Goal: Task Accomplishment & Management: Manage account settings

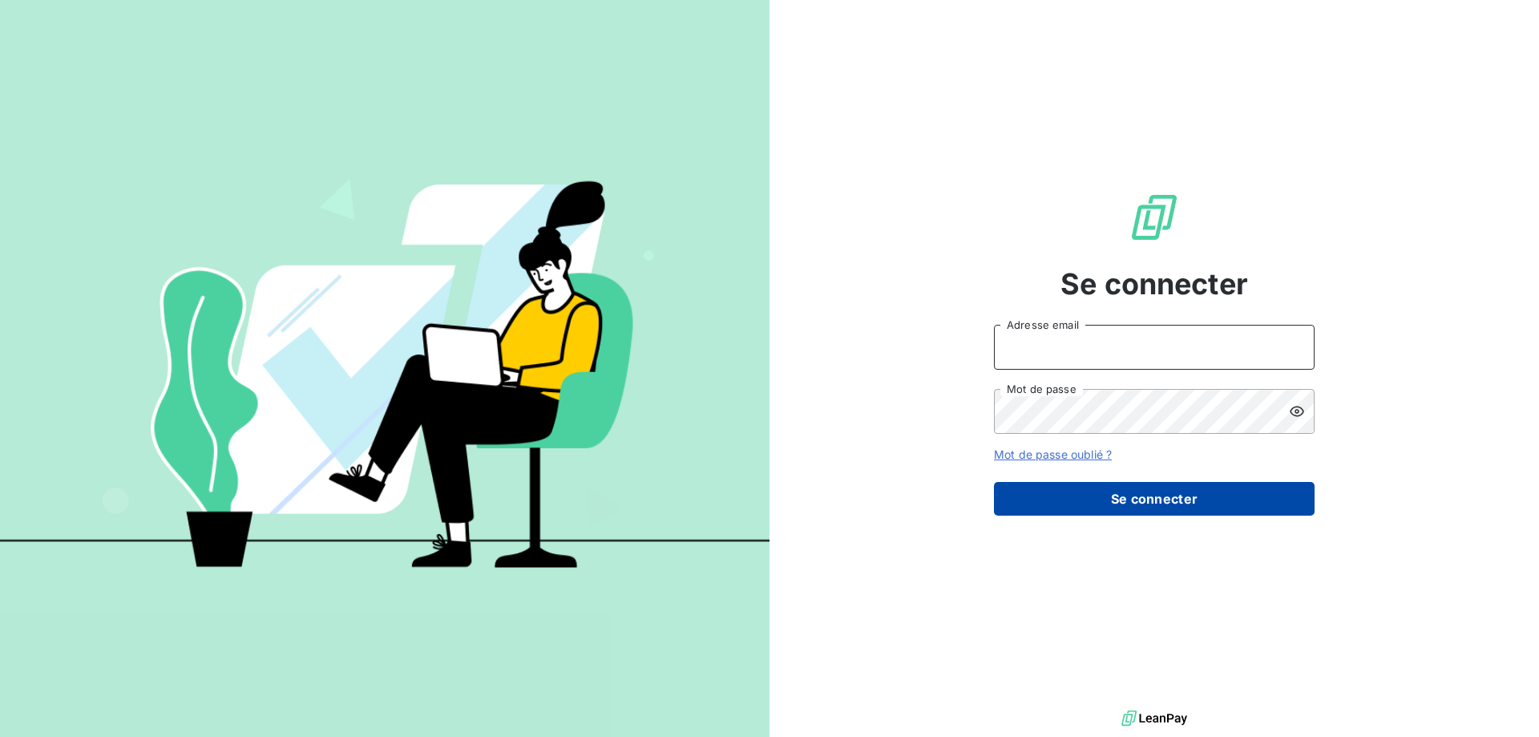
type input "[EMAIL_ADDRESS][DOMAIN_NAME]"
click at [1178, 497] on button "Se connecter" at bounding box center [1154, 499] width 321 height 34
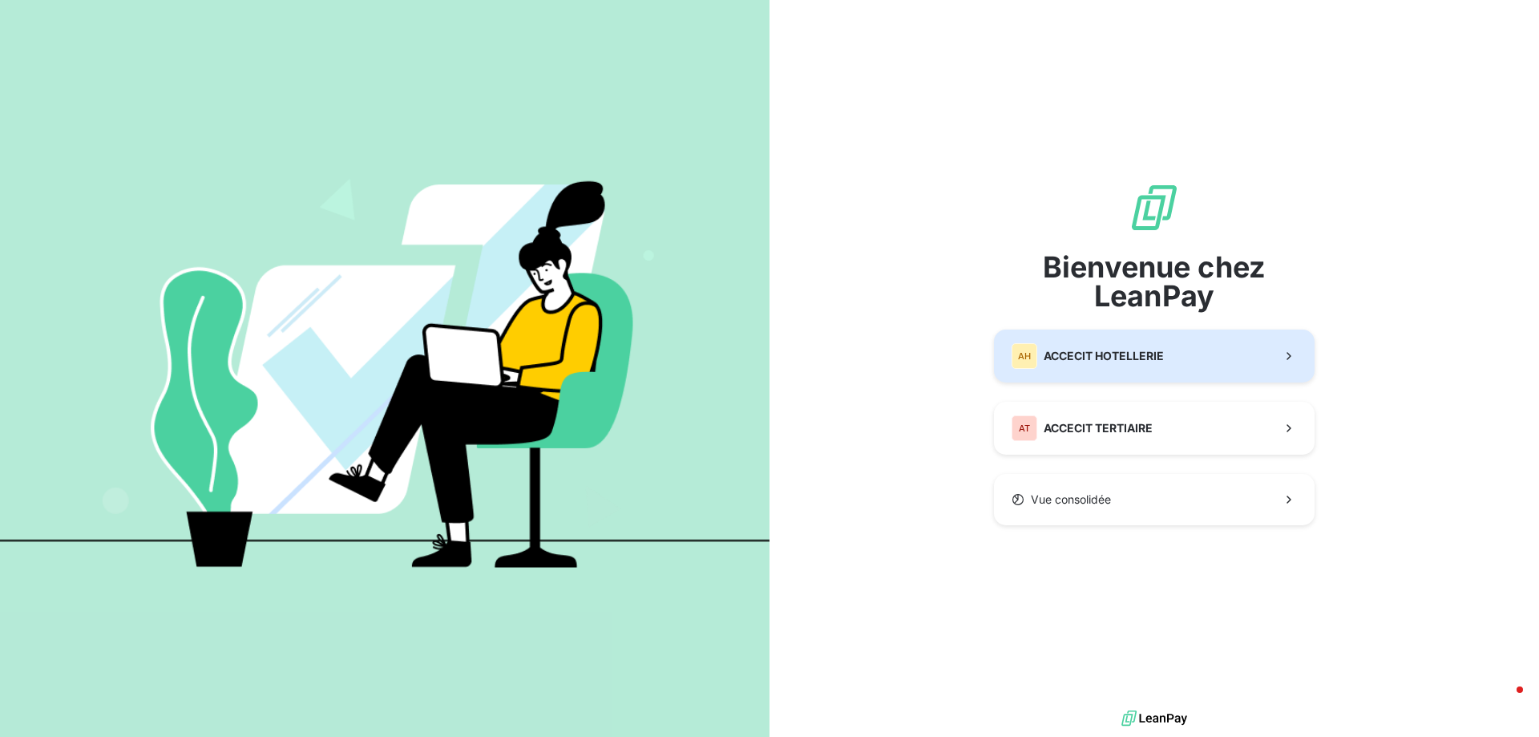
click at [1148, 357] on span "ACCECIT HOTELLERIE" at bounding box center [1104, 356] width 120 height 16
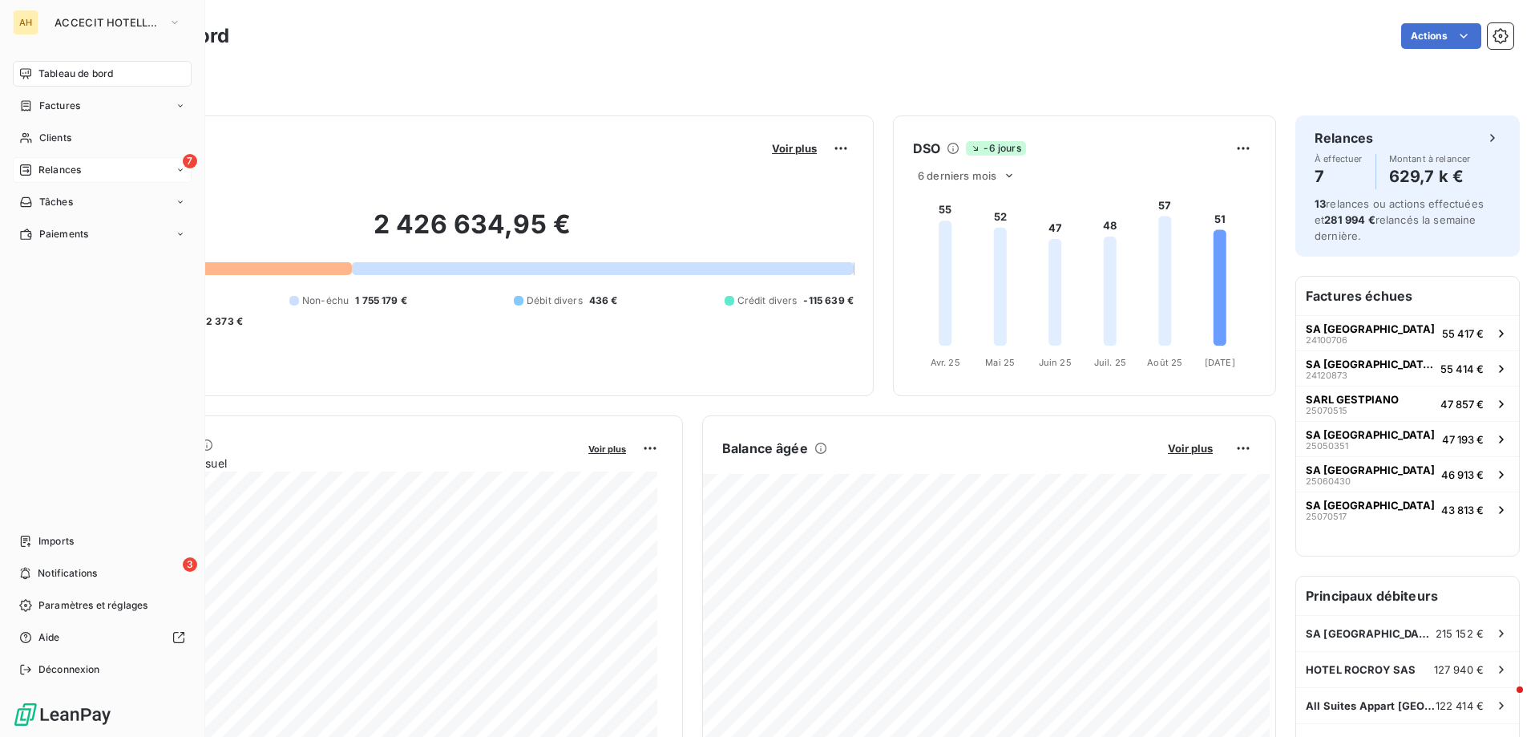
click at [109, 172] on div "7 Relances" at bounding box center [102, 170] width 179 height 26
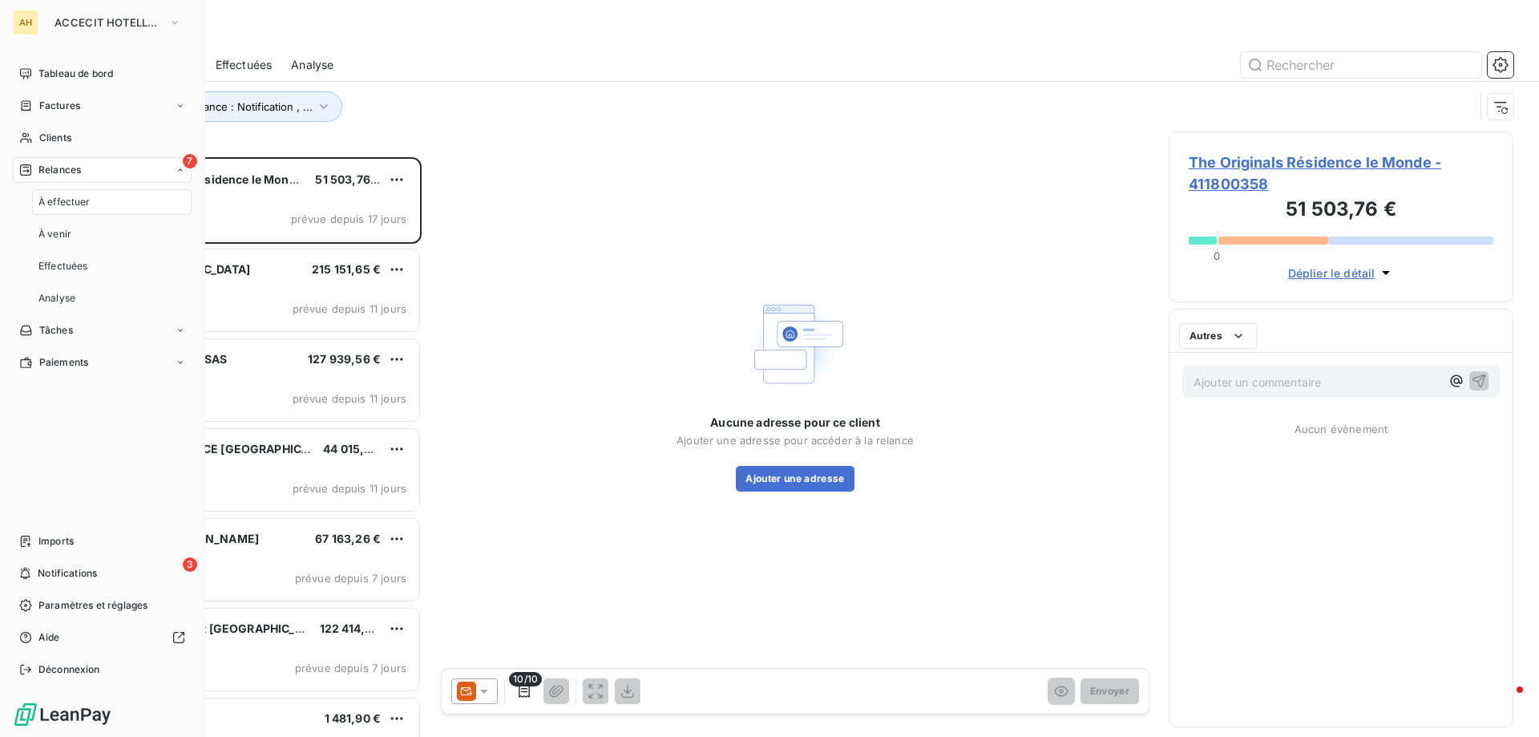
scroll to position [567, 333]
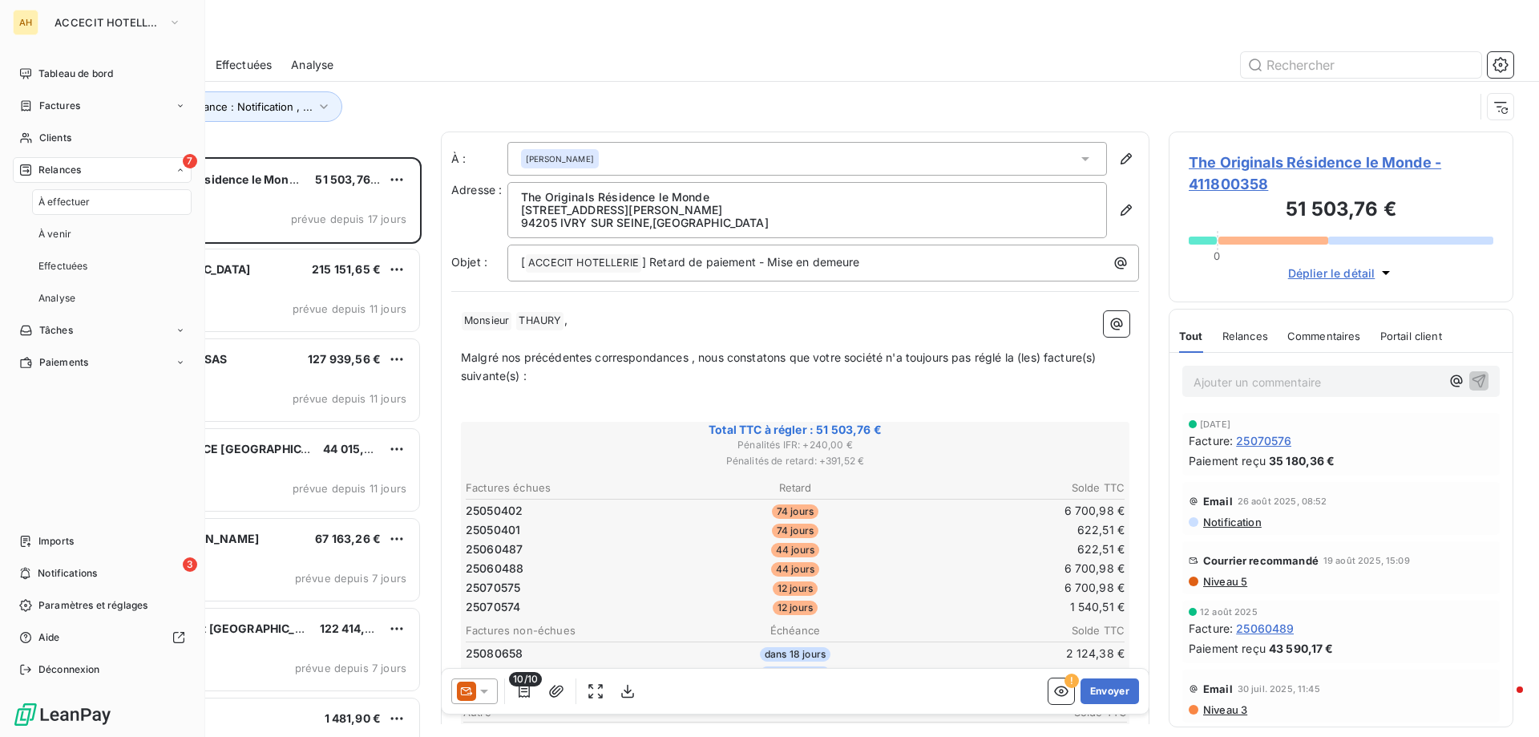
click at [99, 211] on div "À effectuer" at bounding box center [111, 202] width 159 height 26
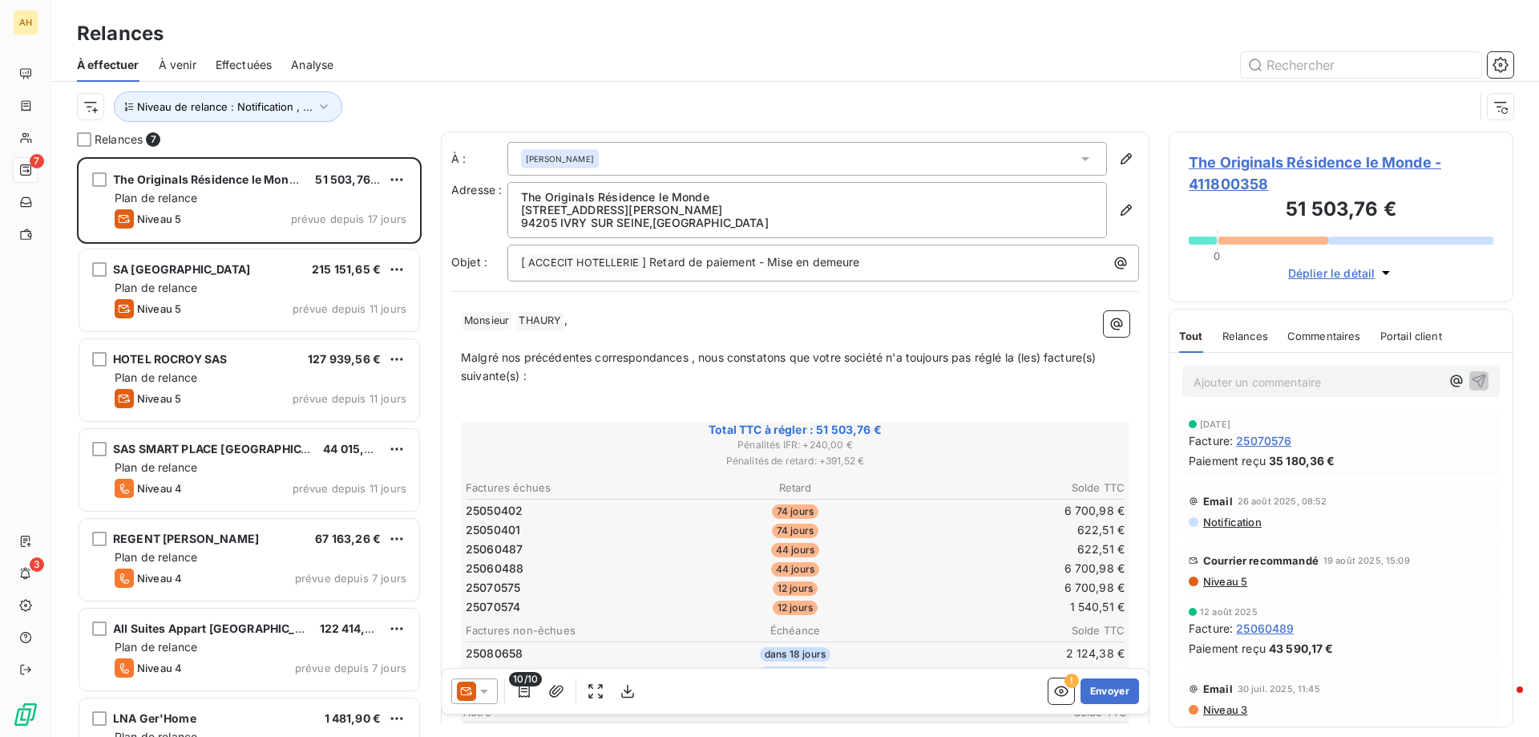
click at [180, 59] on span "À venir" at bounding box center [178, 65] width 38 height 16
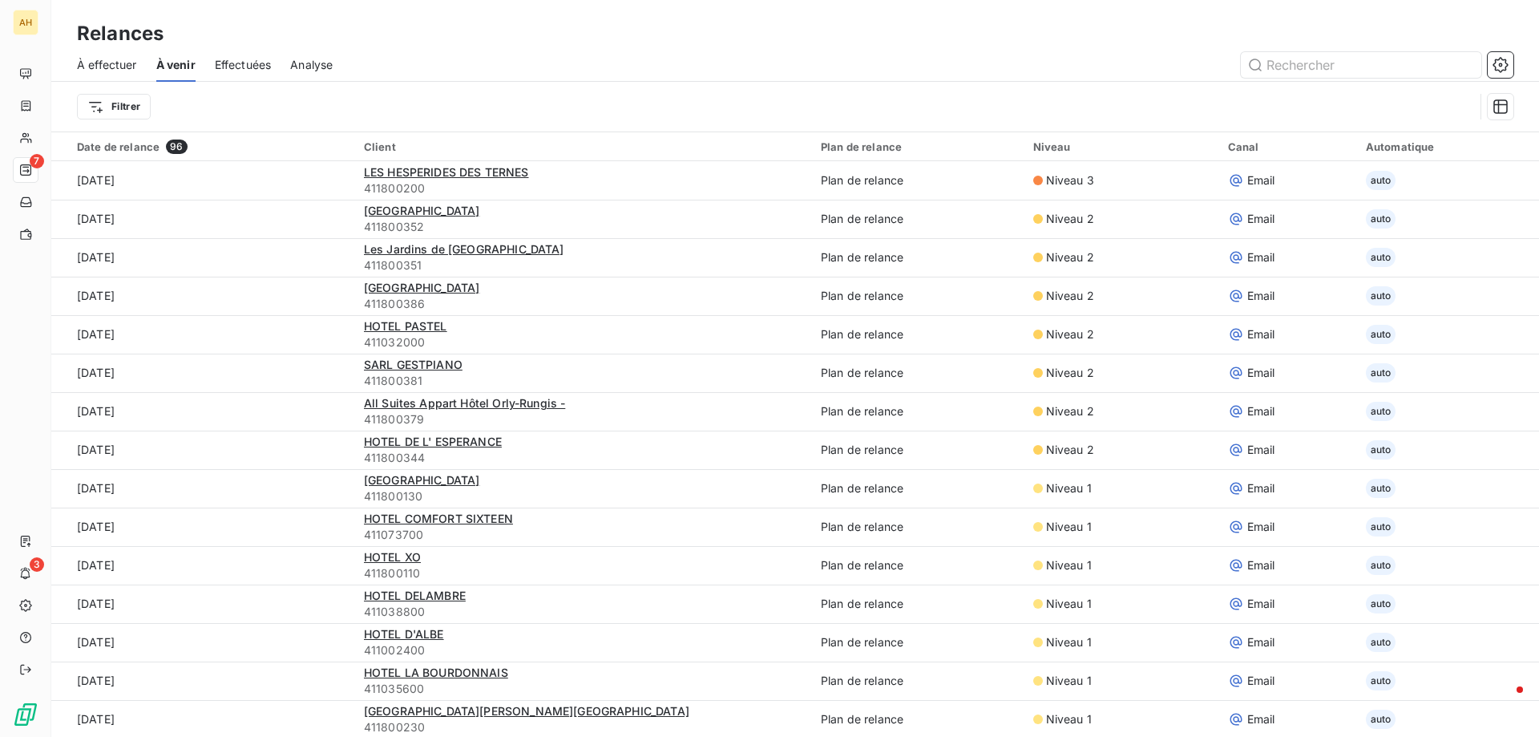
click at [101, 66] on span "À effectuer" at bounding box center [107, 65] width 60 height 16
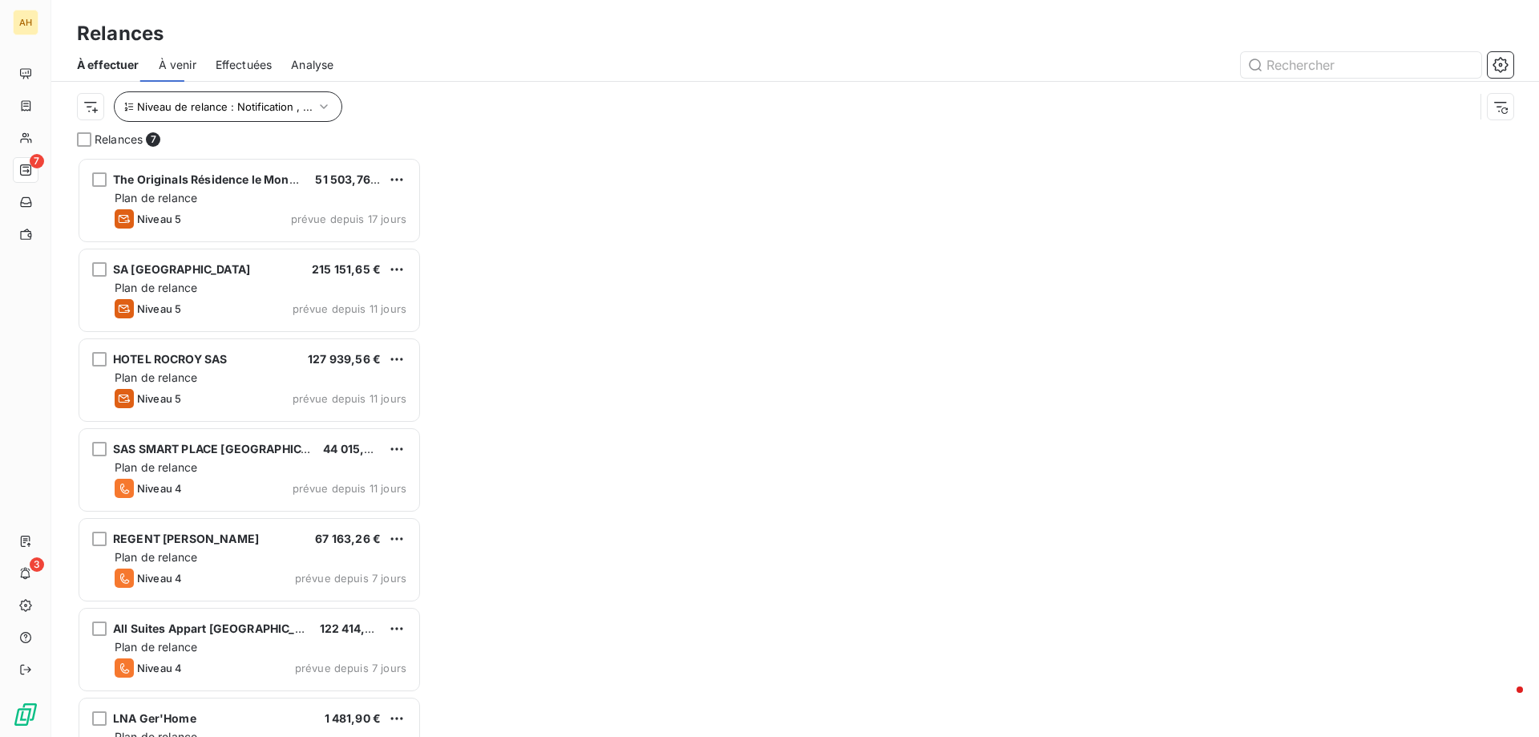
scroll to position [567, 333]
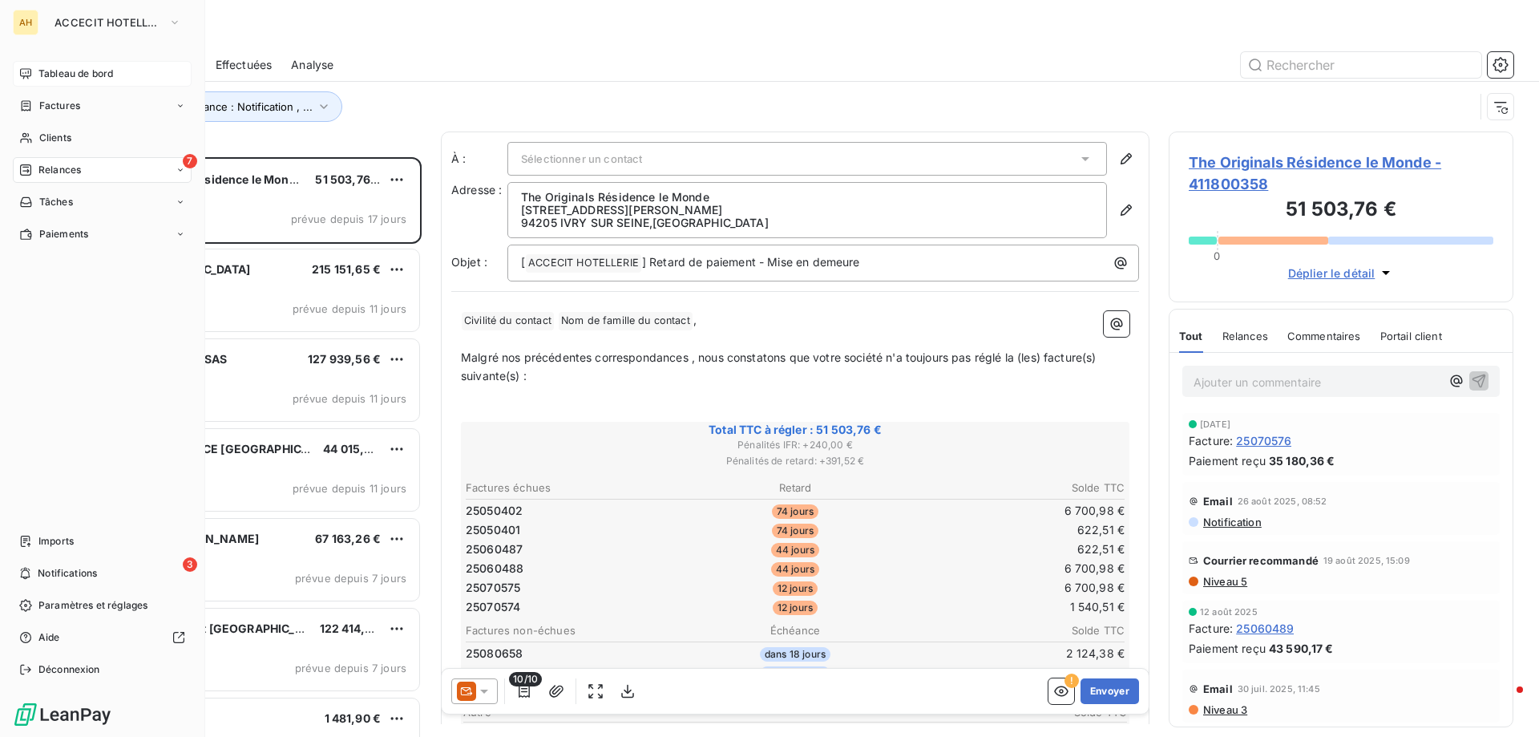
click at [92, 71] on span "Tableau de bord" at bounding box center [75, 74] width 75 height 14
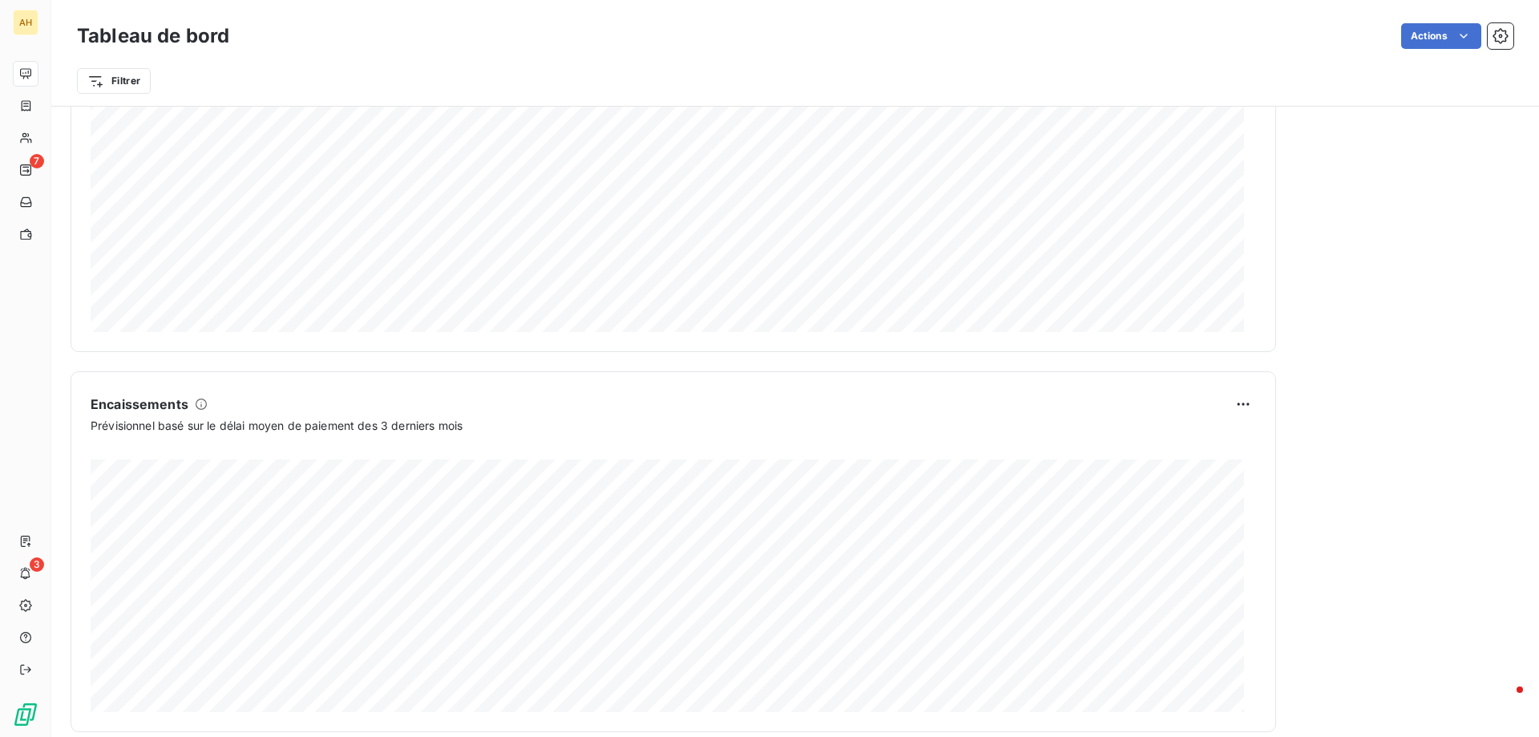
scroll to position [826, 0]
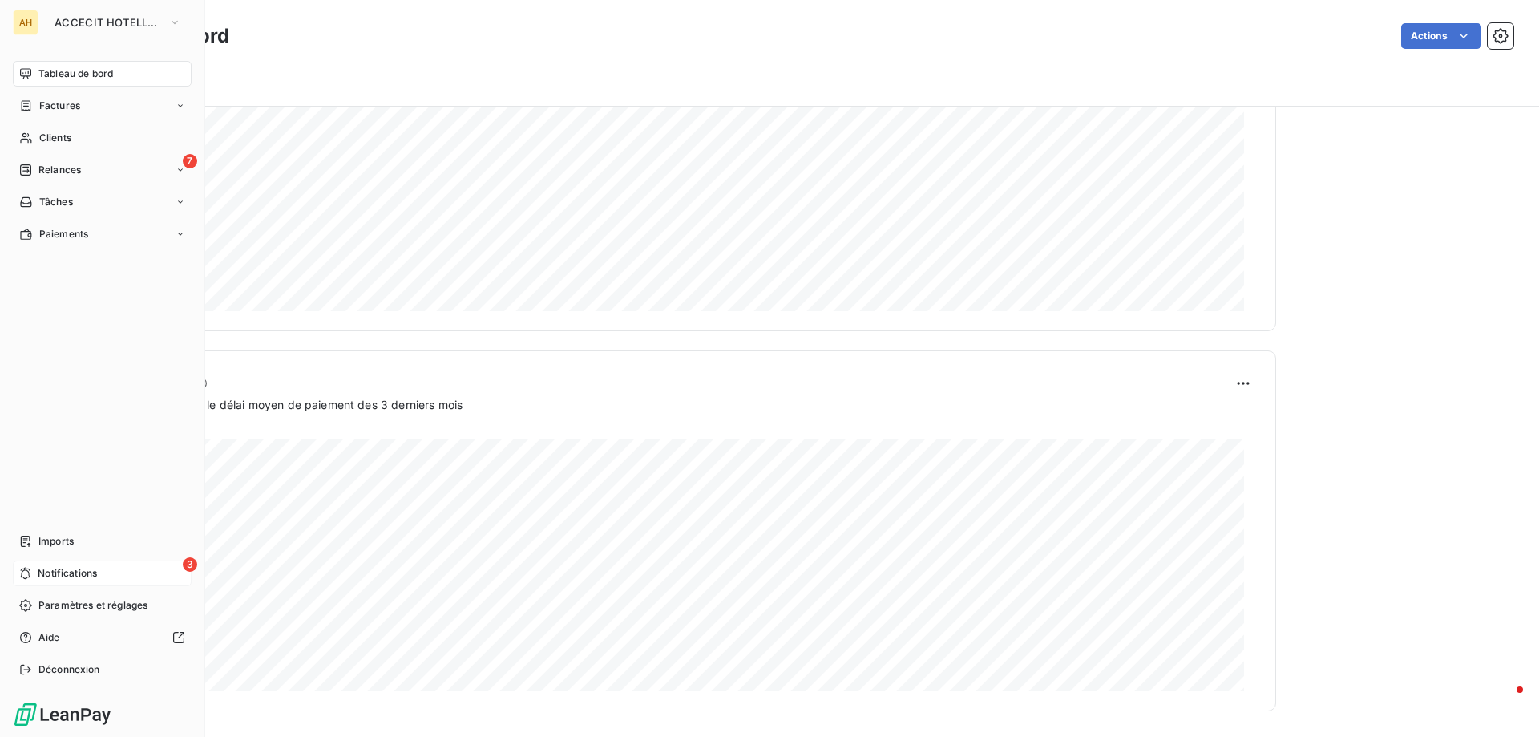
click at [127, 570] on div "3 Notifications" at bounding box center [102, 573] width 179 height 26
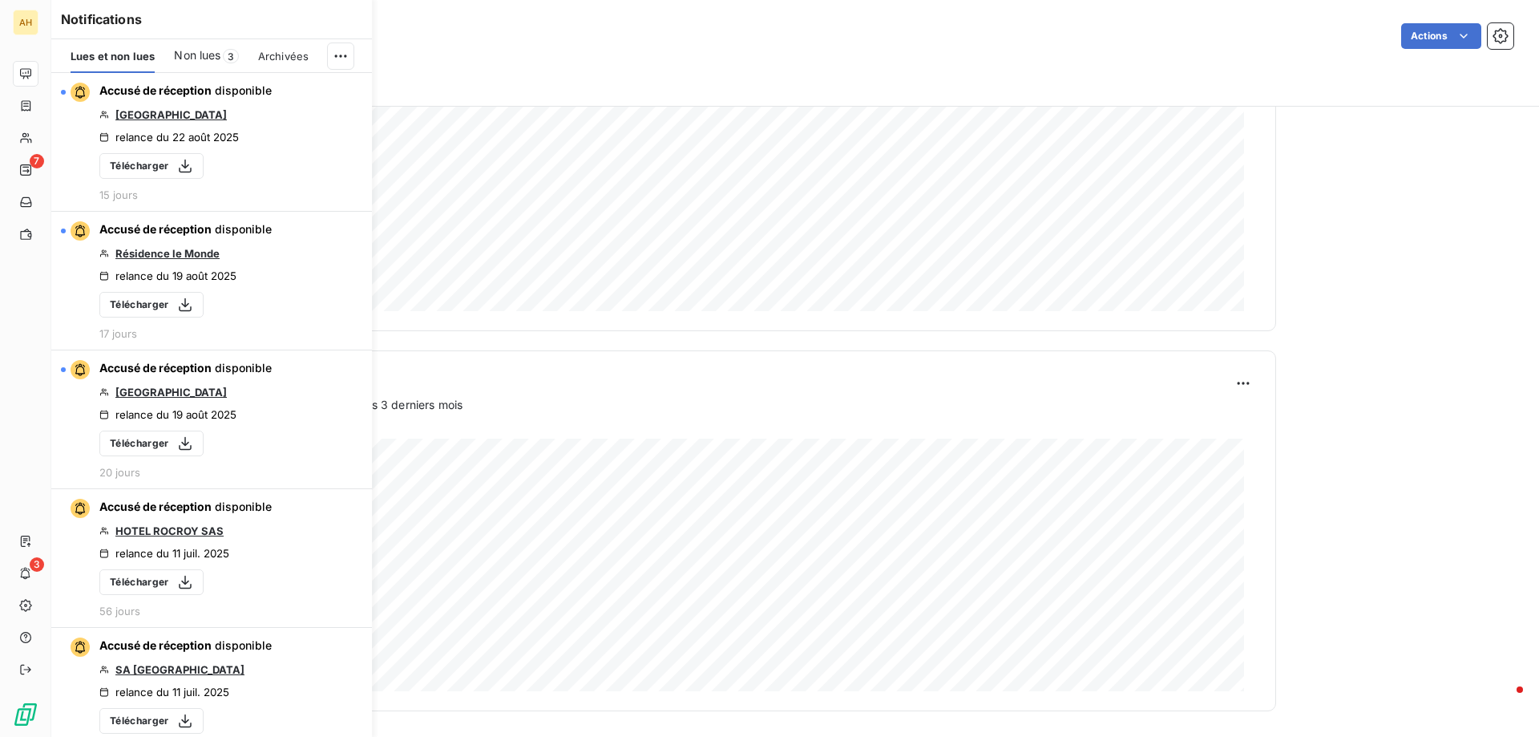
click at [41, 21] on div "Notifications Lues et non lues Non lues 3 Archivées Accusé de réception disponi…" at bounding box center [195, 368] width 321 height 737
click at [39, 22] on div "Notifications Lues et non lues Non lues 3 Archivées Accusé de réception disponi…" at bounding box center [195, 368] width 321 height 737
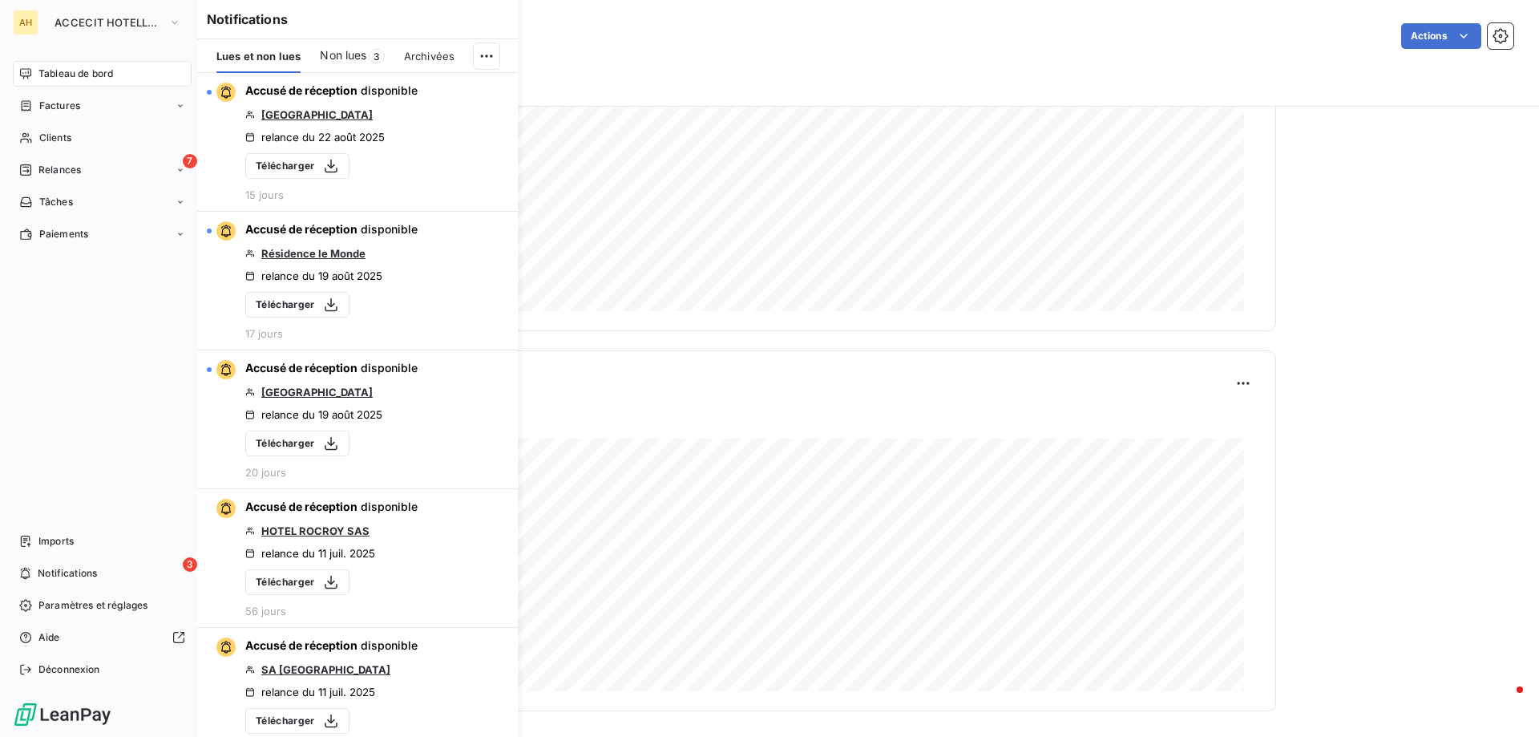
click at [14, 22] on div "AH" at bounding box center [26, 23] width 26 height 26
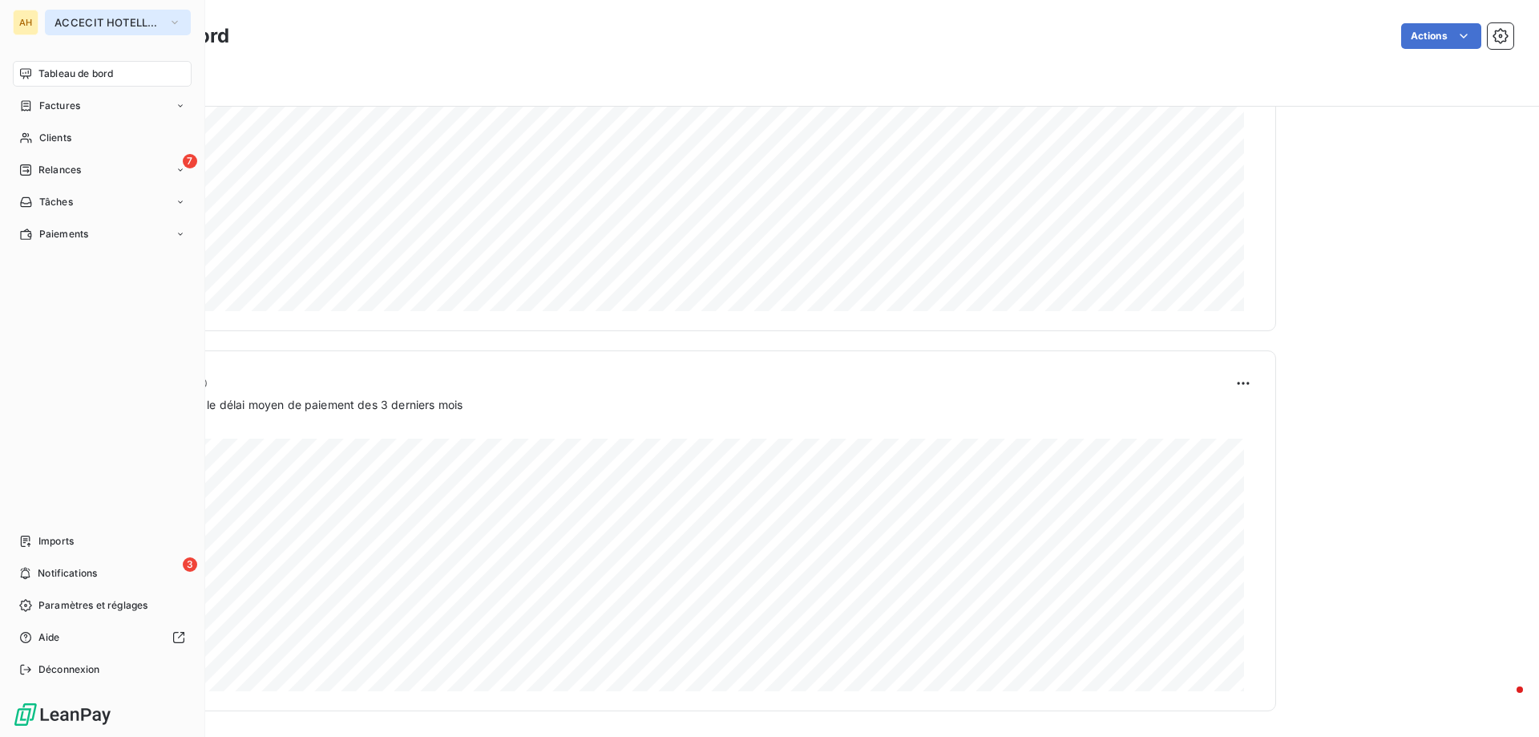
click at [91, 20] on span "ACCECIT HOTELLERIE" at bounding box center [107, 22] width 107 height 13
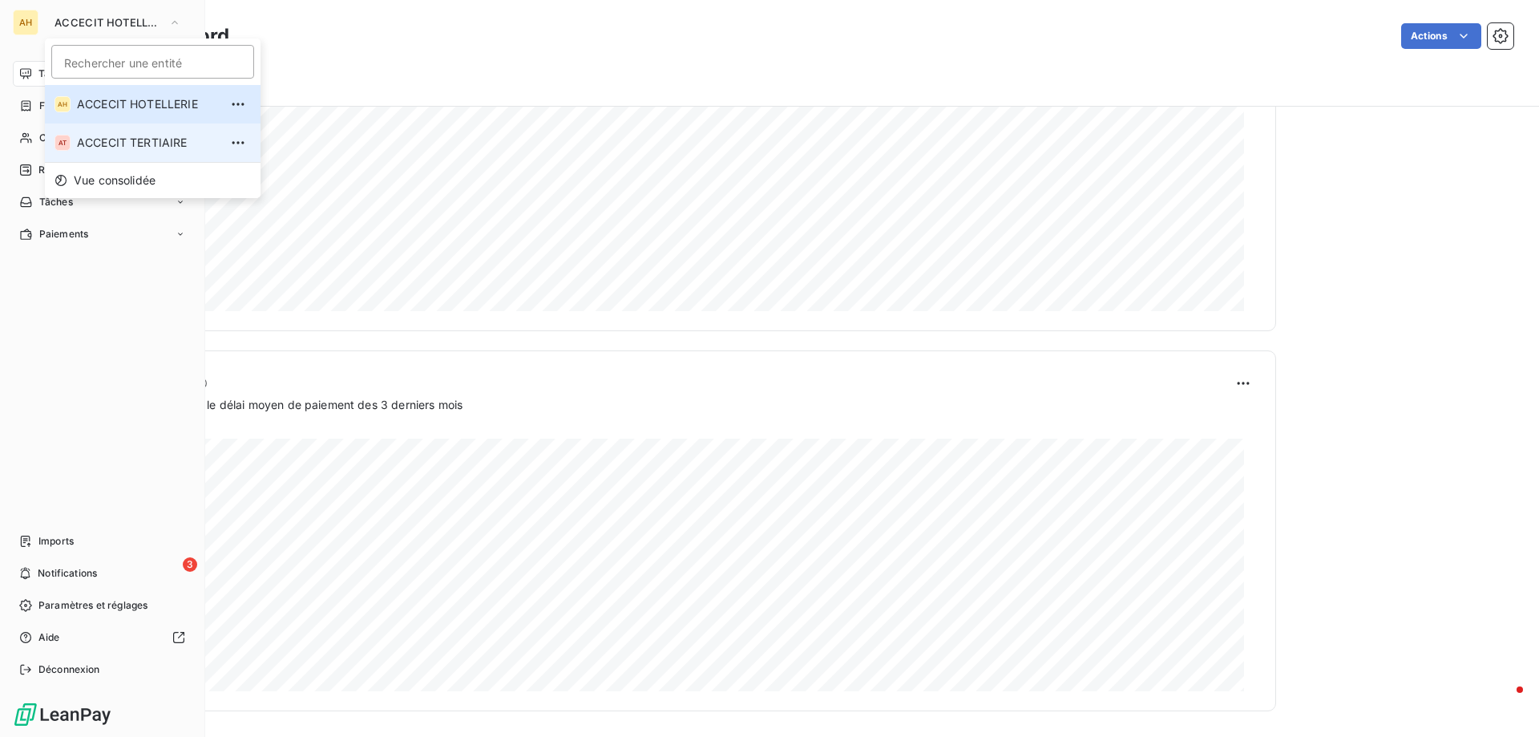
click at [151, 147] on span "ACCECIT TERTIAIRE" at bounding box center [148, 143] width 142 height 16
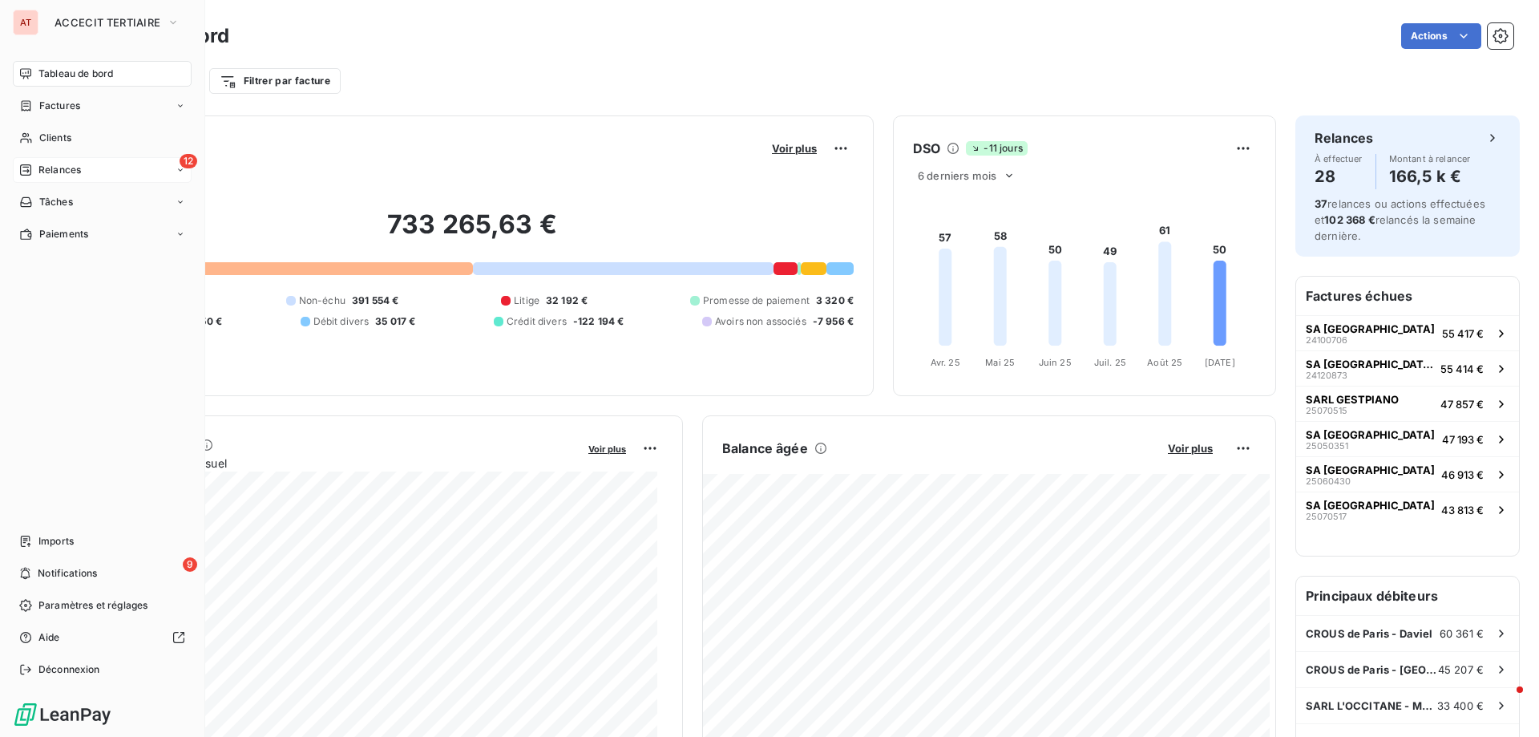
click at [66, 177] on div "12 Relances" at bounding box center [102, 170] width 179 height 26
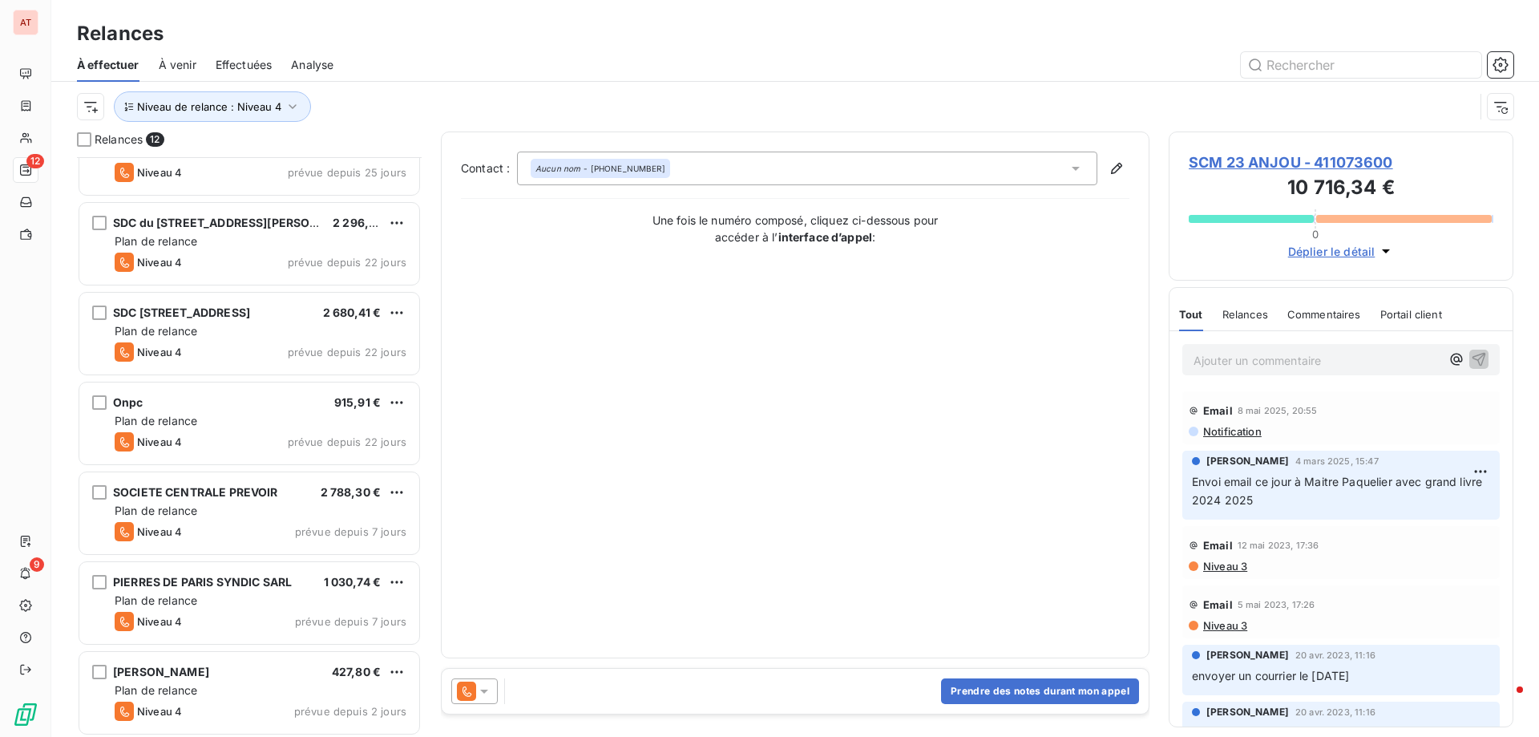
scroll to position [499, 0]
click at [255, 112] on span "Niveau de relance : Niveau 4" at bounding box center [209, 106] width 144 height 13
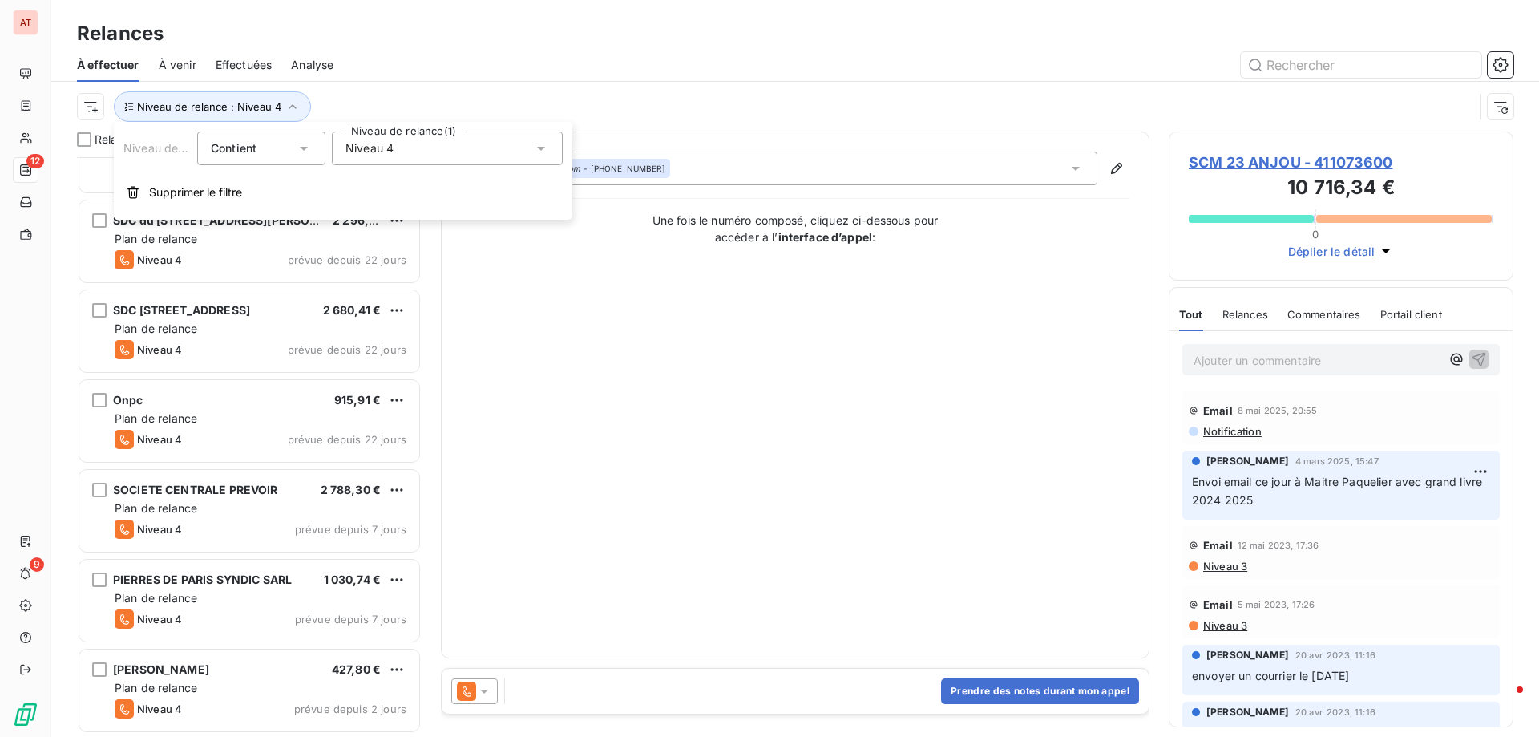
click at [386, 147] on span "Niveau 4" at bounding box center [369, 148] width 48 height 16
click at [352, 297] on icon at bounding box center [349, 298] width 10 height 10
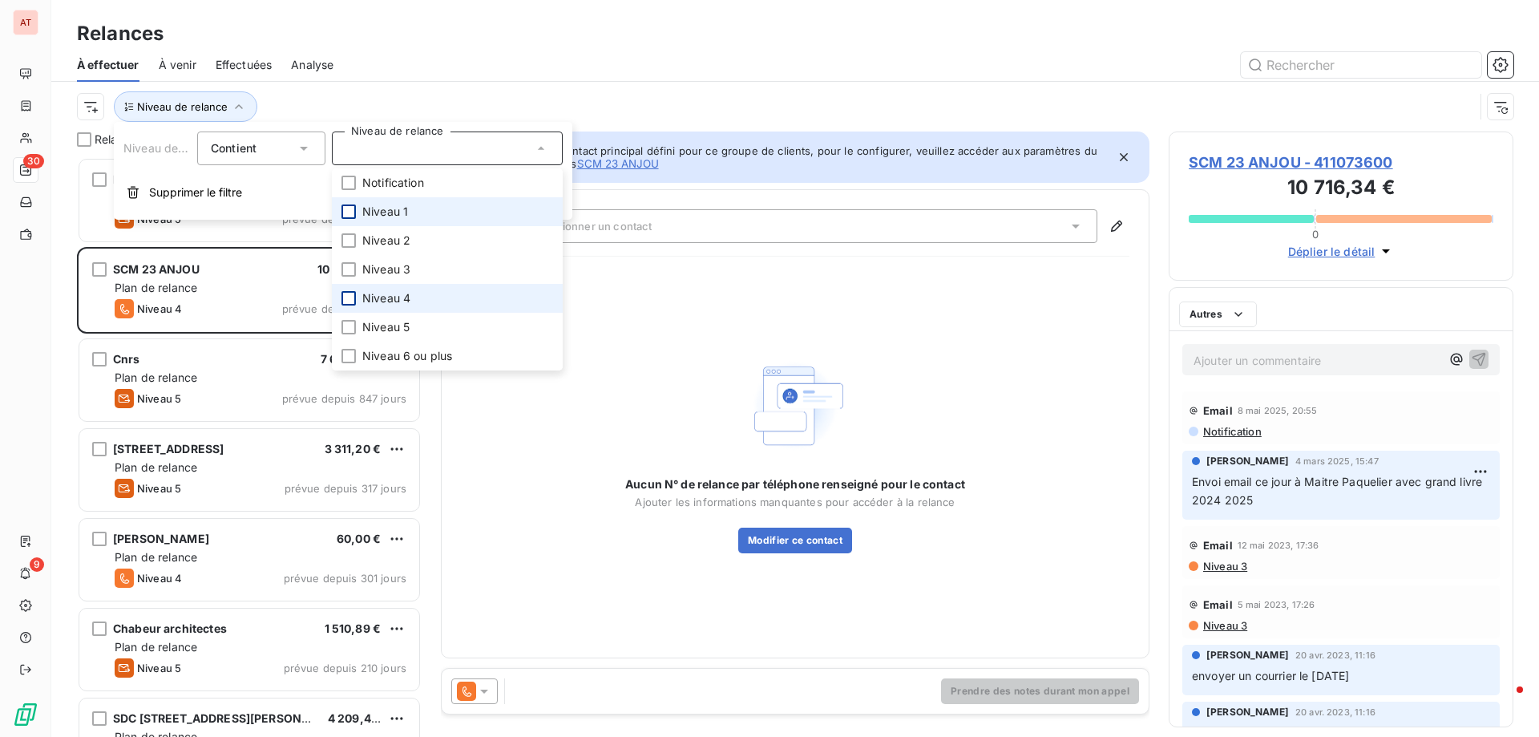
scroll to position [567, 333]
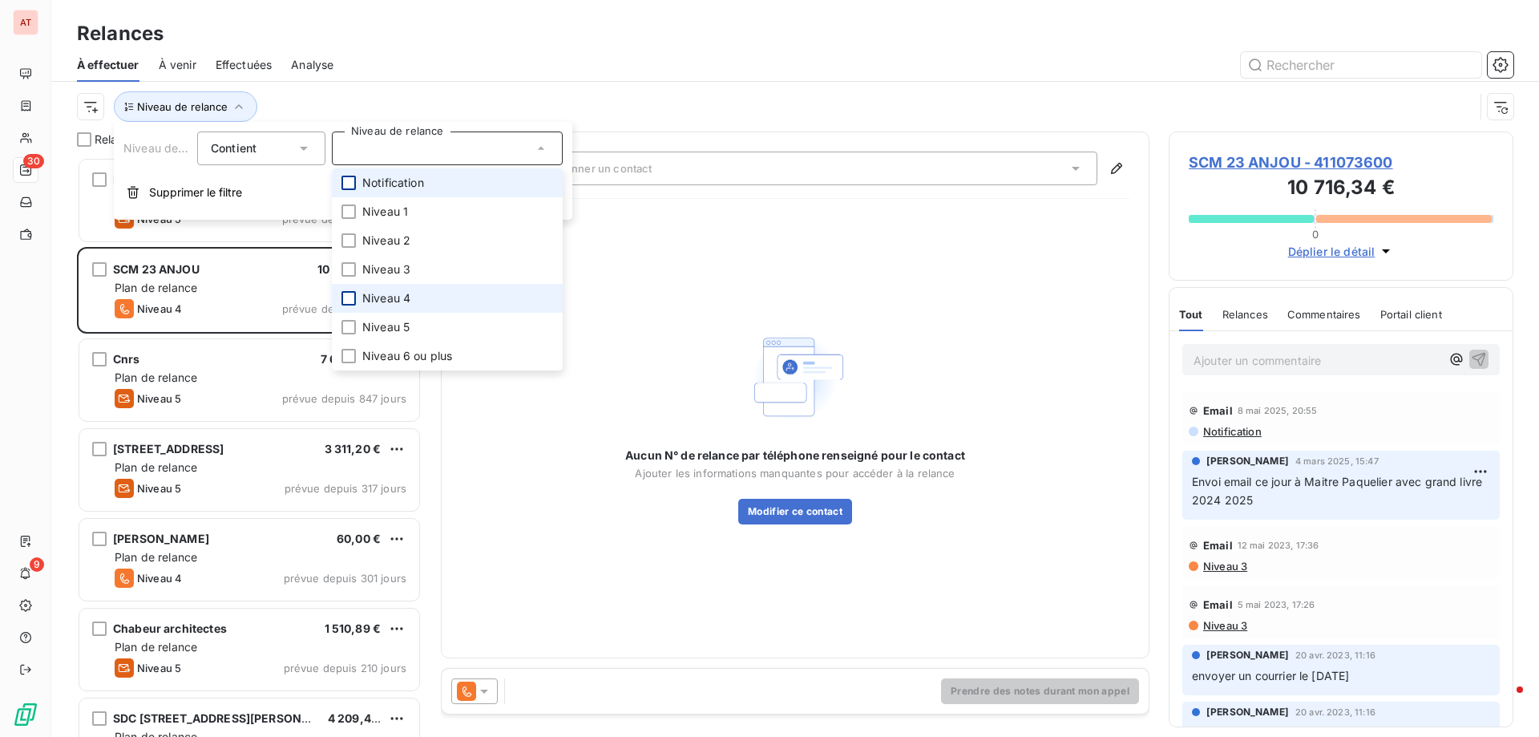
click at [351, 185] on div at bounding box center [348, 183] width 14 height 14
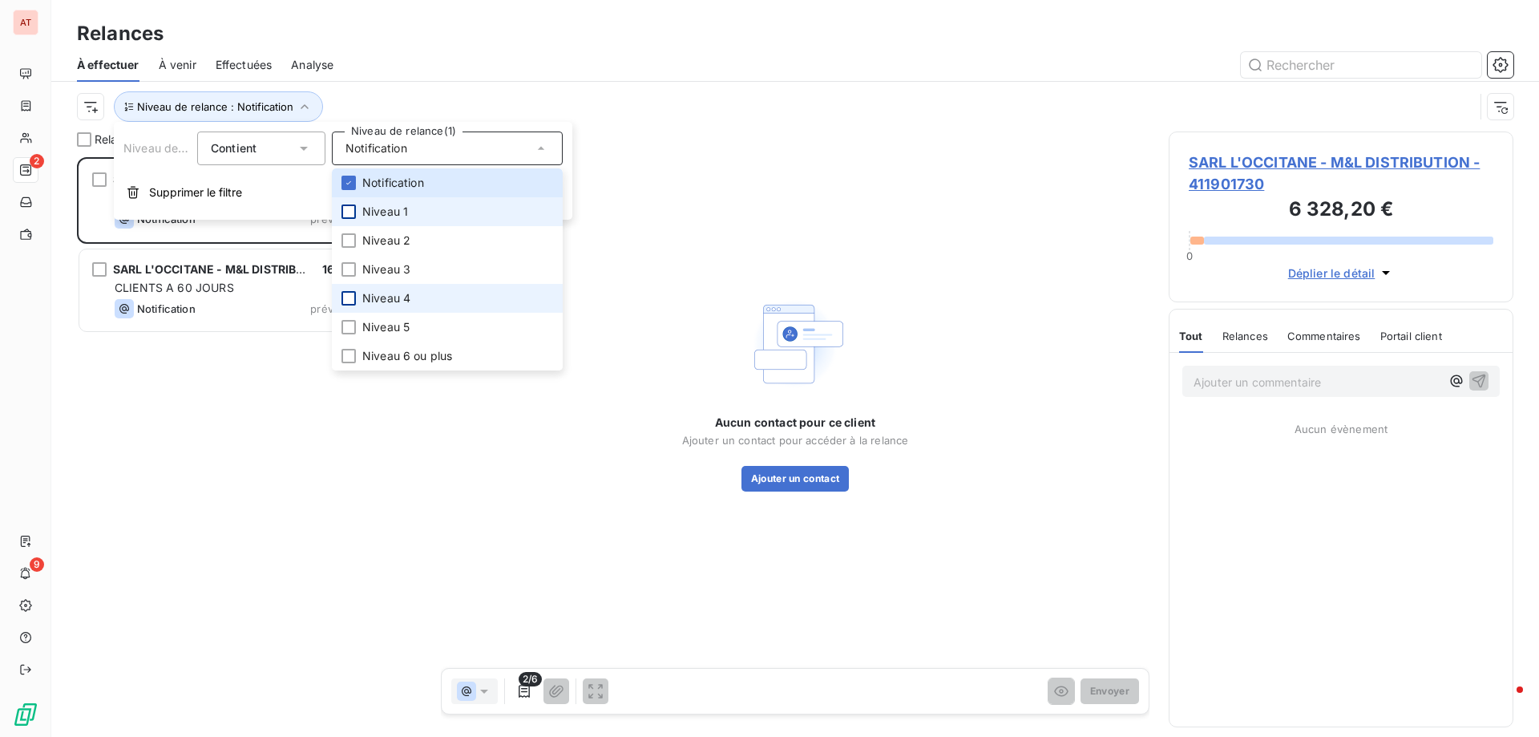
scroll to position [567, 333]
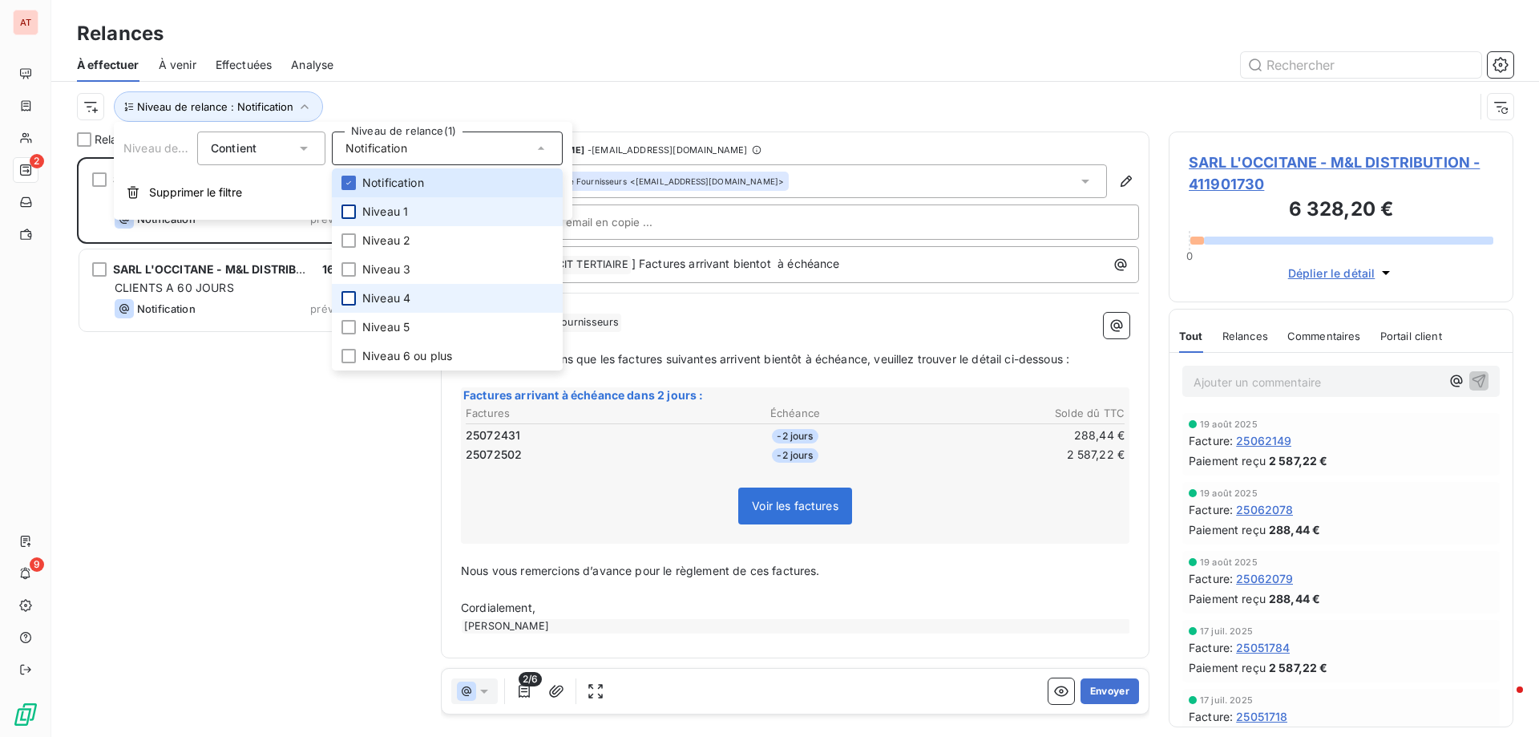
click at [351, 215] on div at bounding box center [348, 211] width 14 height 14
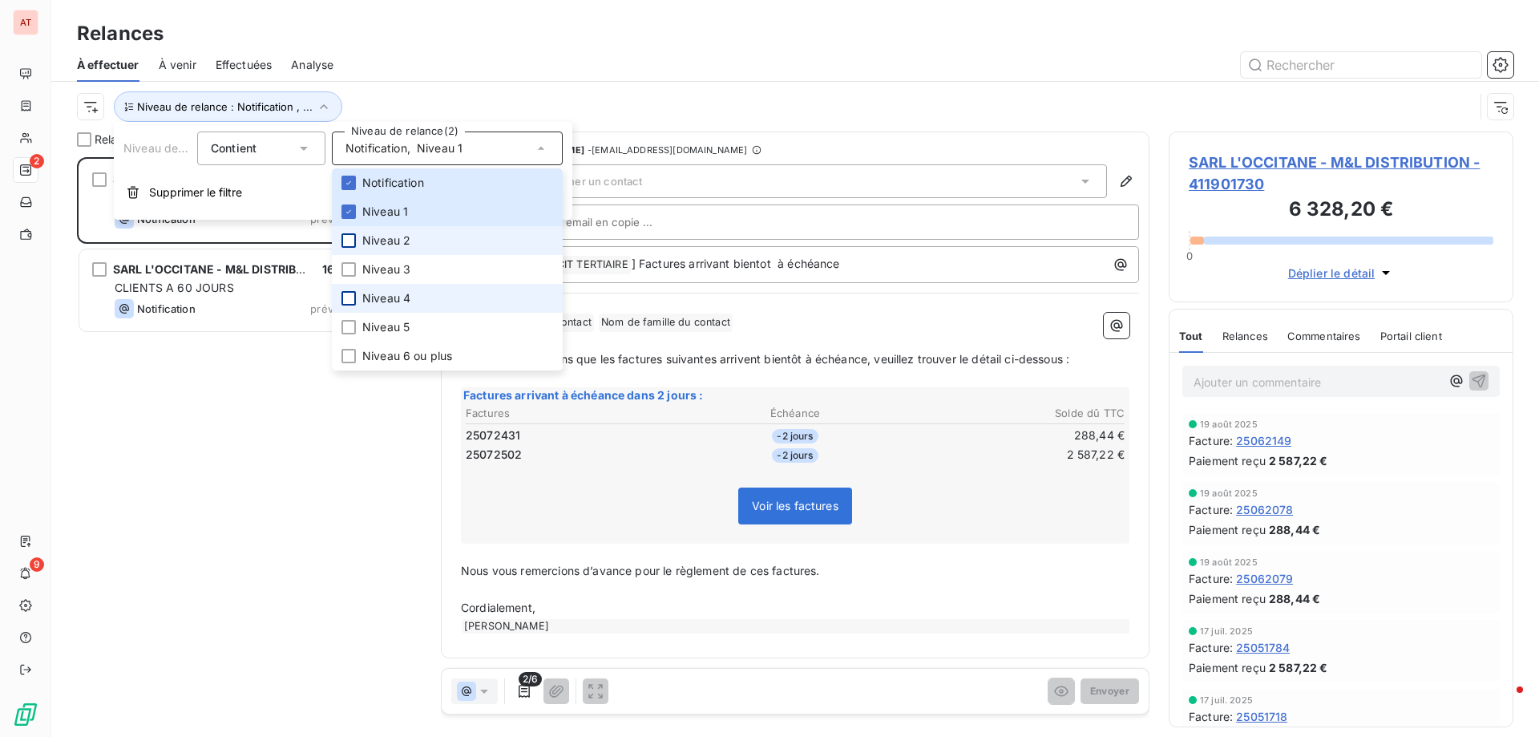
click at [349, 240] on div at bounding box center [348, 240] width 14 height 14
click at [353, 267] on div at bounding box center [348, 269] width 14 height 14
click at [583, 54] on div at bounding box center [933, 65] width 1161 height 26
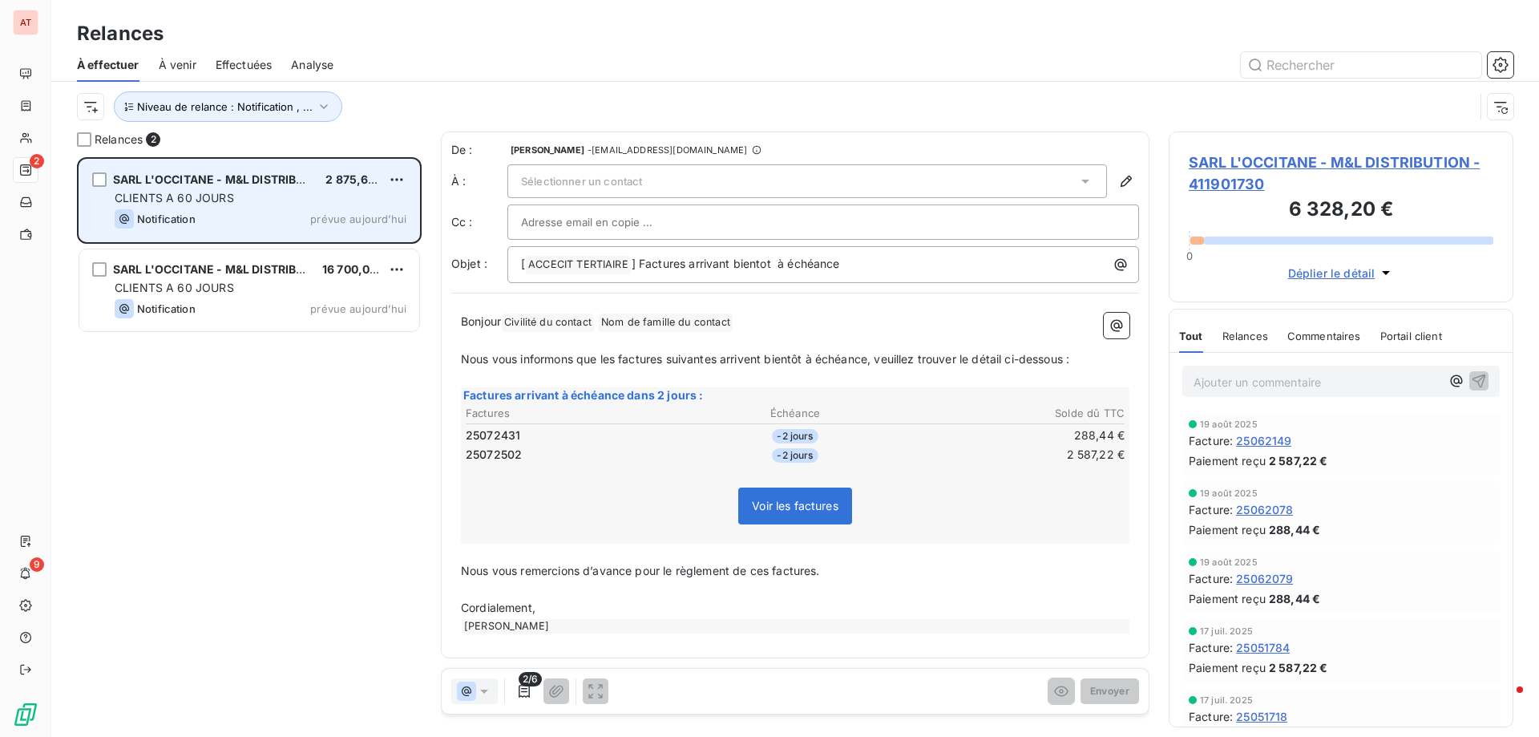
click at [300, 211] on div "Notification prévue aujourd’hui" at bounding box center [261, 218] width 292 height 19
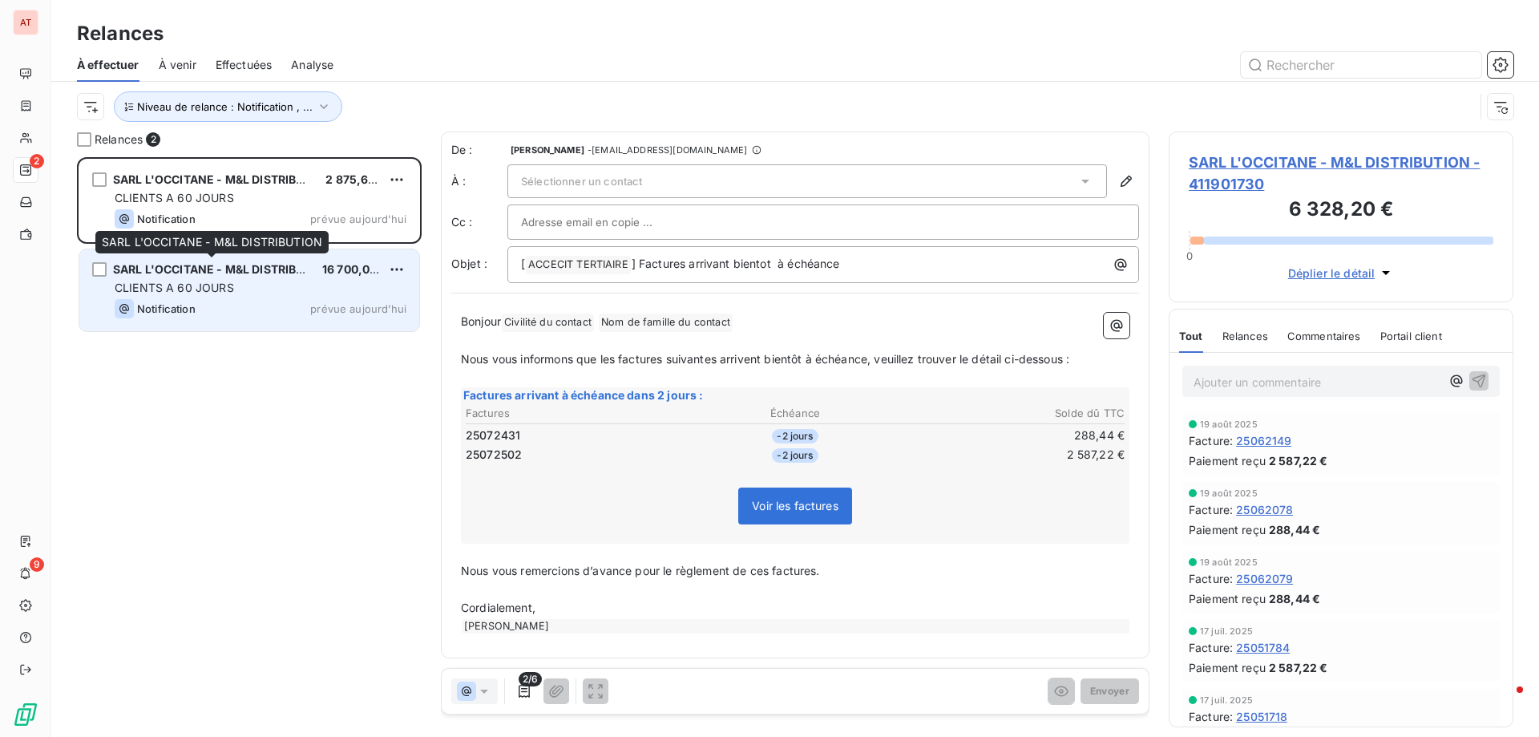
click at [244, 277] on div "SARL L'OCCITANE - M&L DISTRIBUTION" at bounding box center [211, 269] width 196 height 16
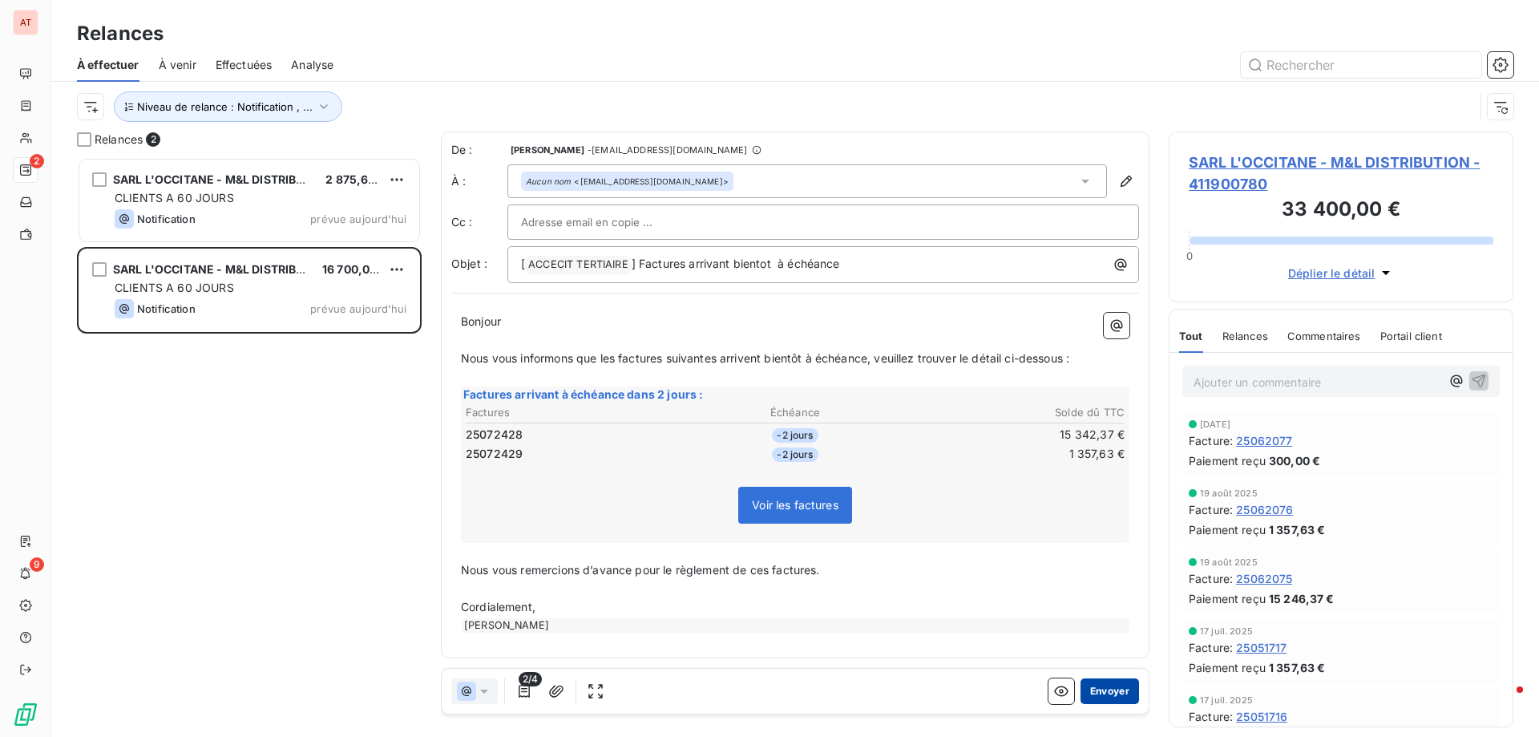
click at [1121, 694] on button "Envoyer" at bounding box center [1109, 691] width 59 height 26
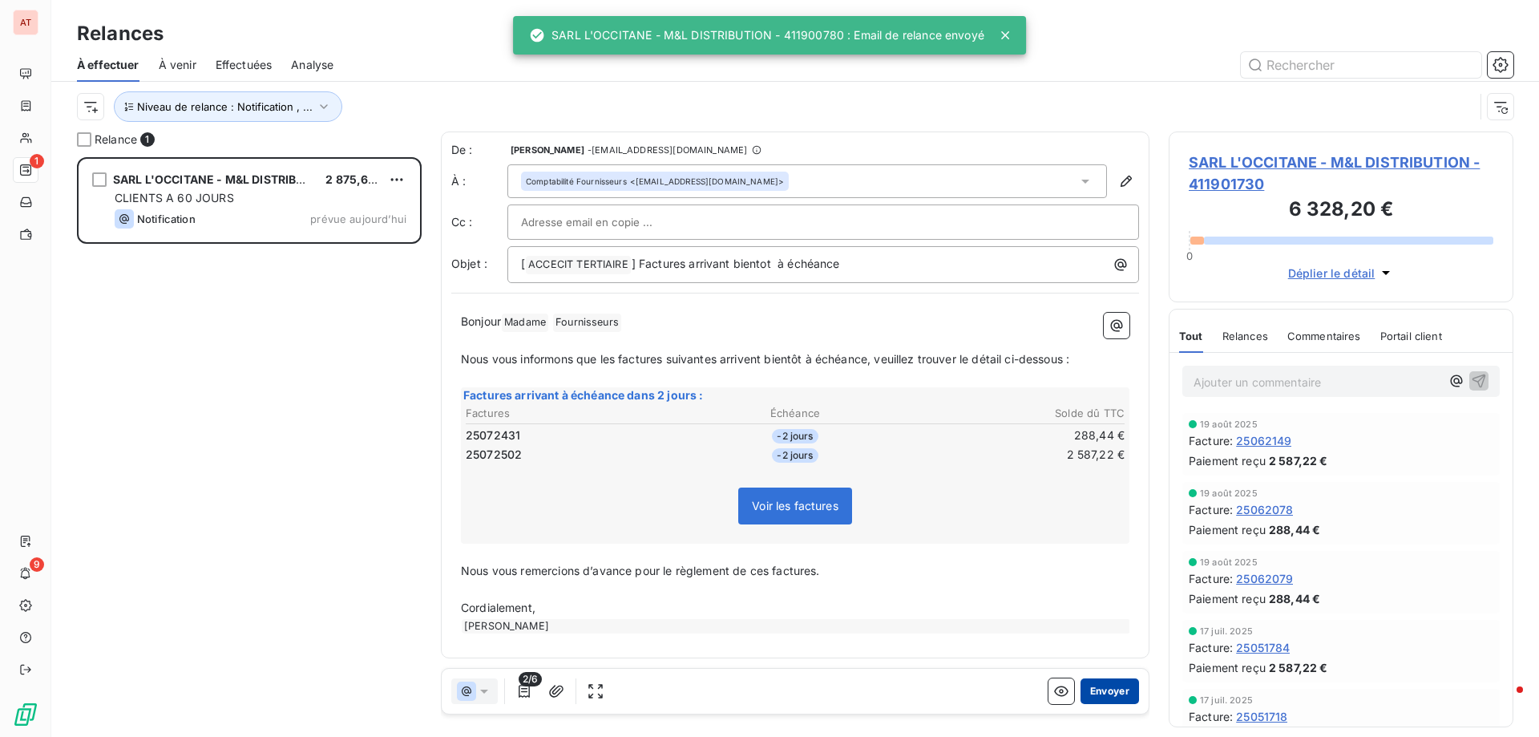
click at [1112, 694] on button "Envoyer" at bounding box center [1109, 691] width 59 height 26
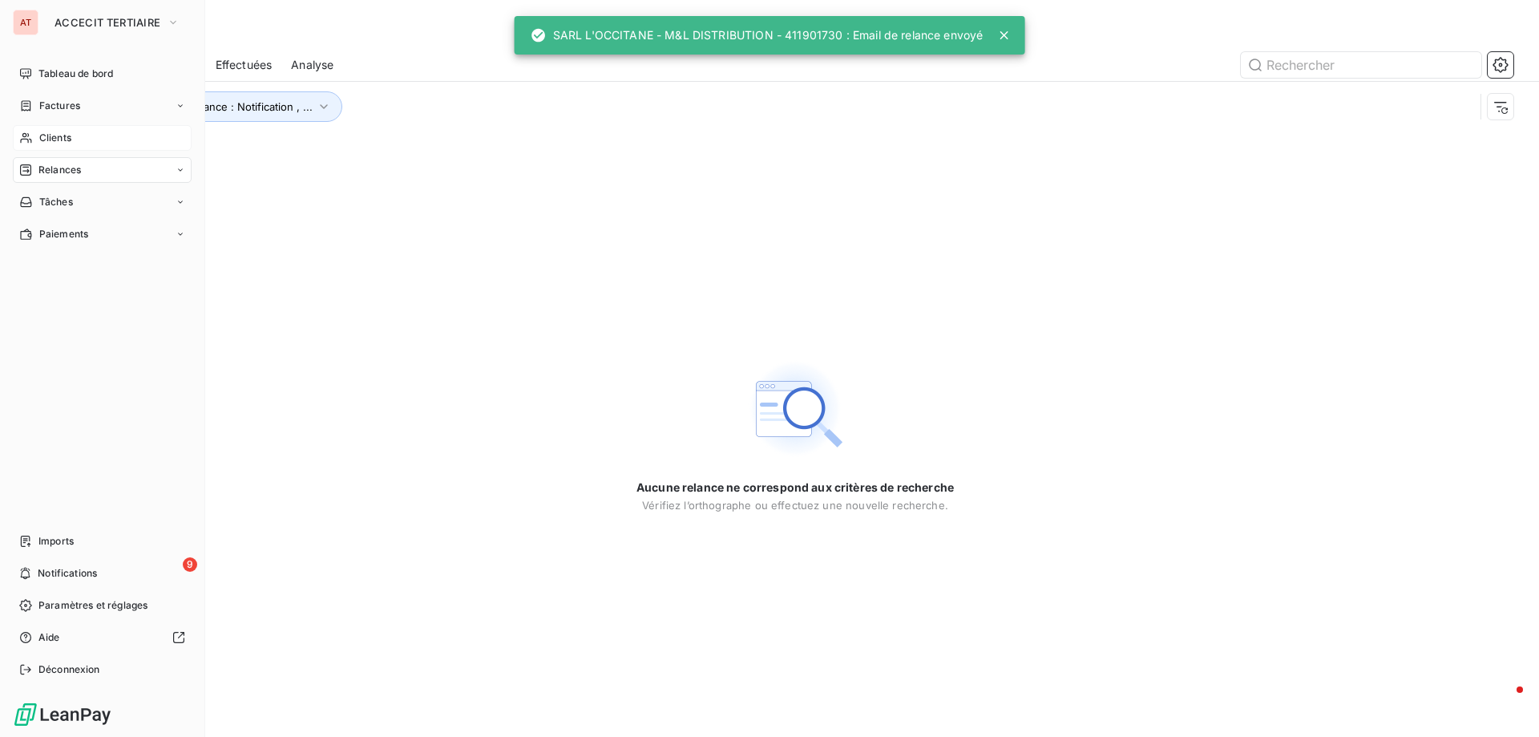
click at [60, 140] on span "Clients" at bounding box center [55, 138] width 32 height 14
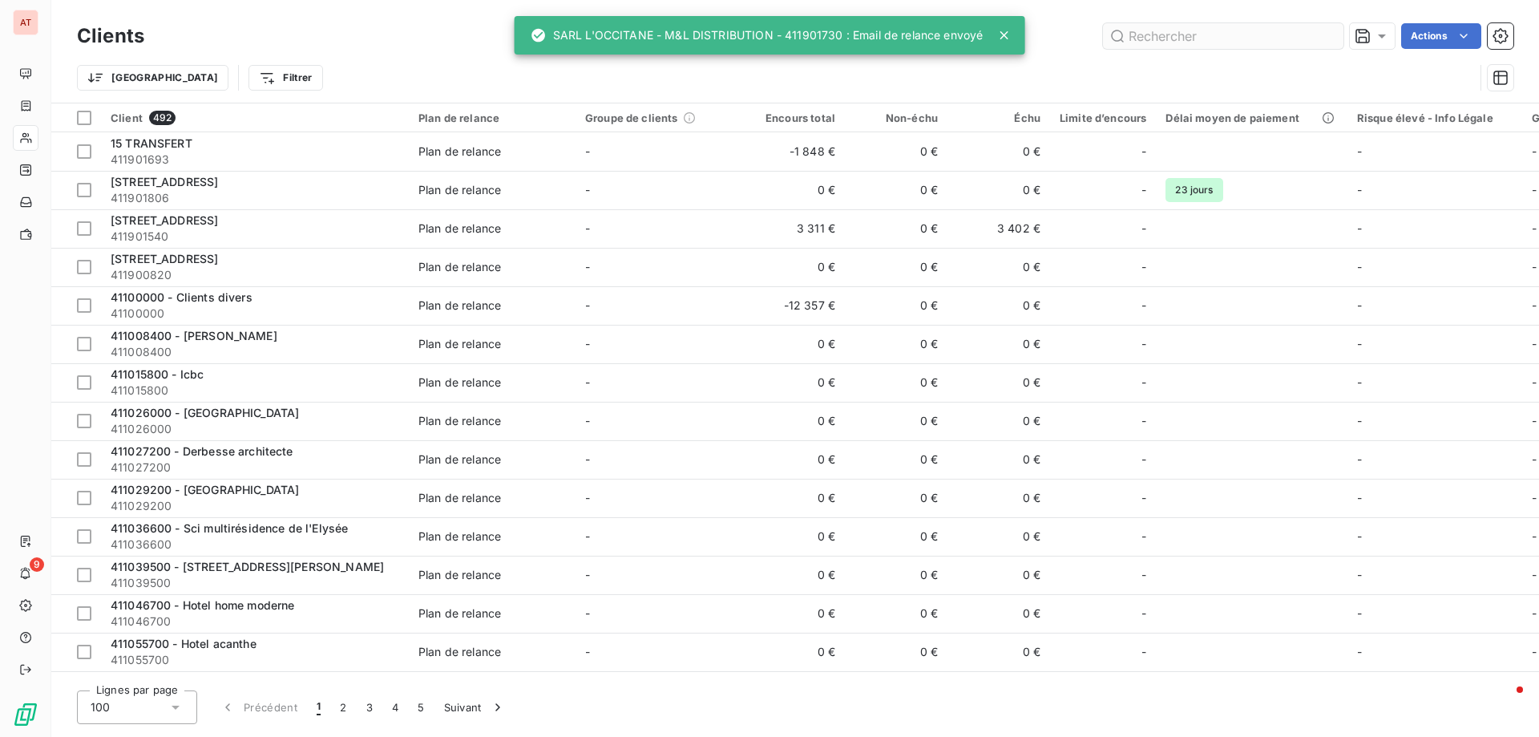
click at [1262, 35] on input "text" at bounding box center [1223, 36] width 240 height 26
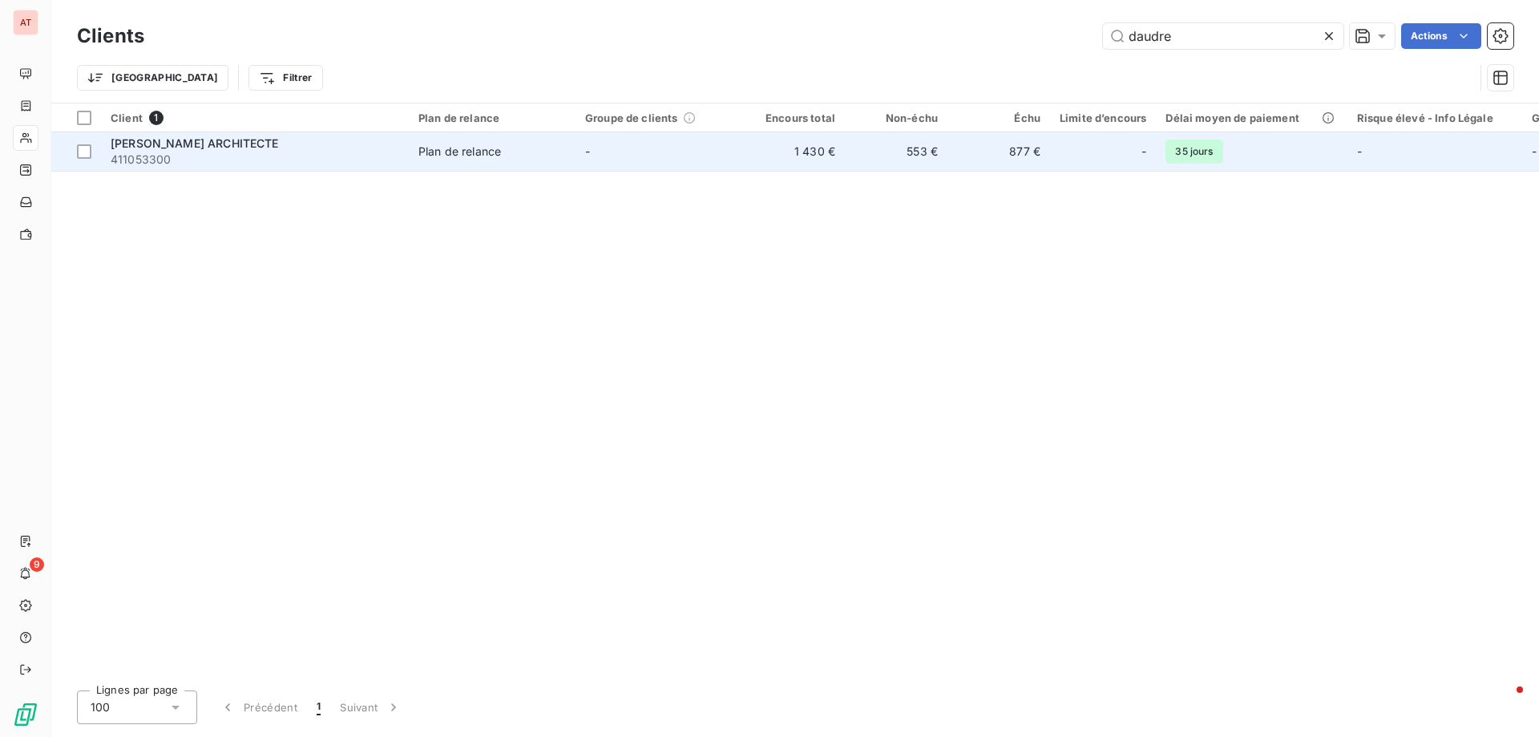
type input "daudre"
click at [196, 148] on span "[PERSON_NAME] ARCHITECTE" at bounding box center [195, 143] width 168 height 14
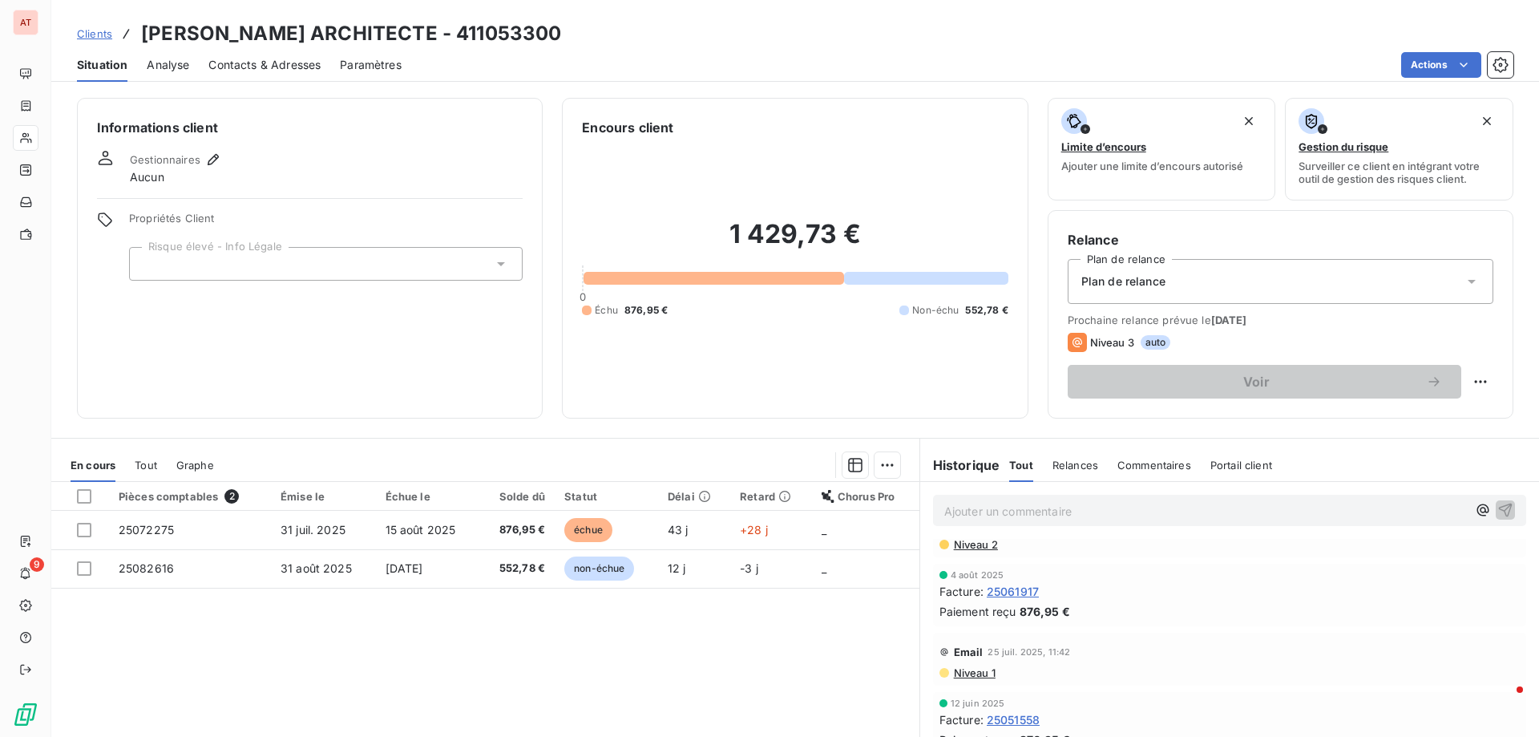
scroll to position [160, 0]
